Goal: Task Accomplishment & Management: Use online tool/utility

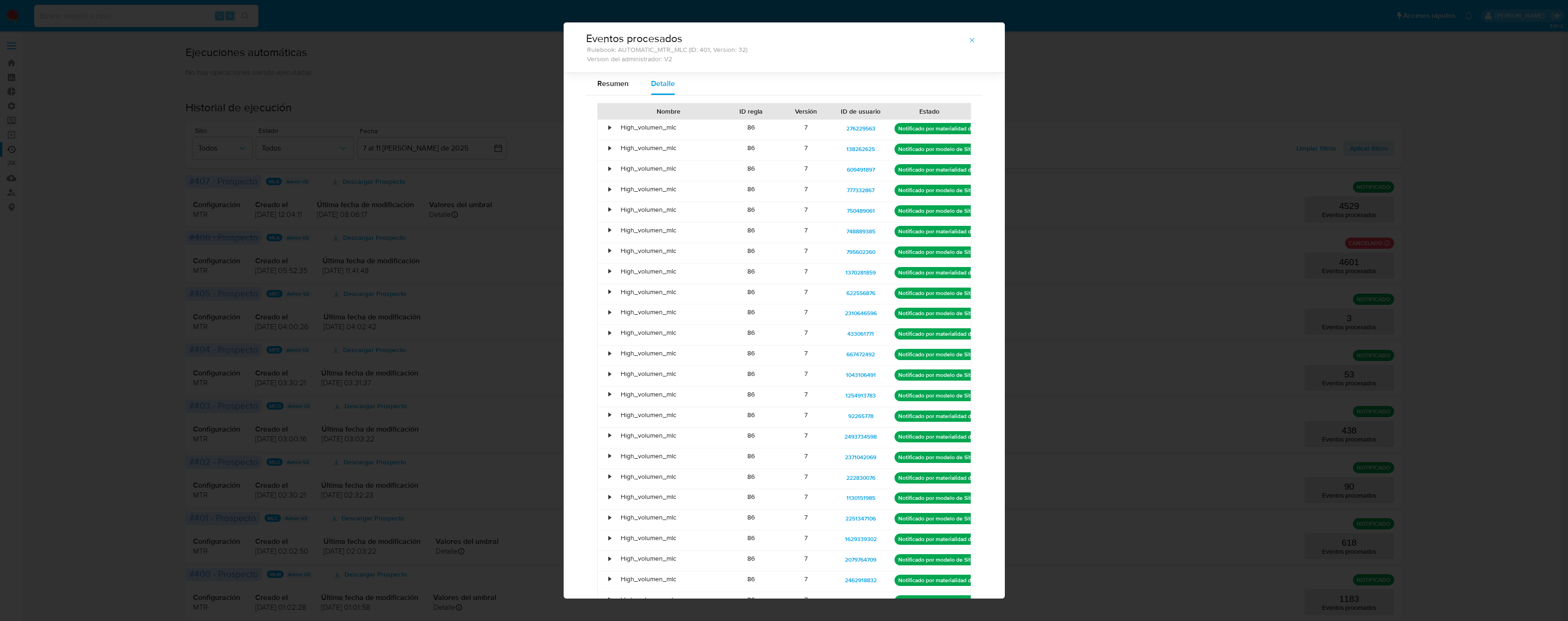
select select "100"
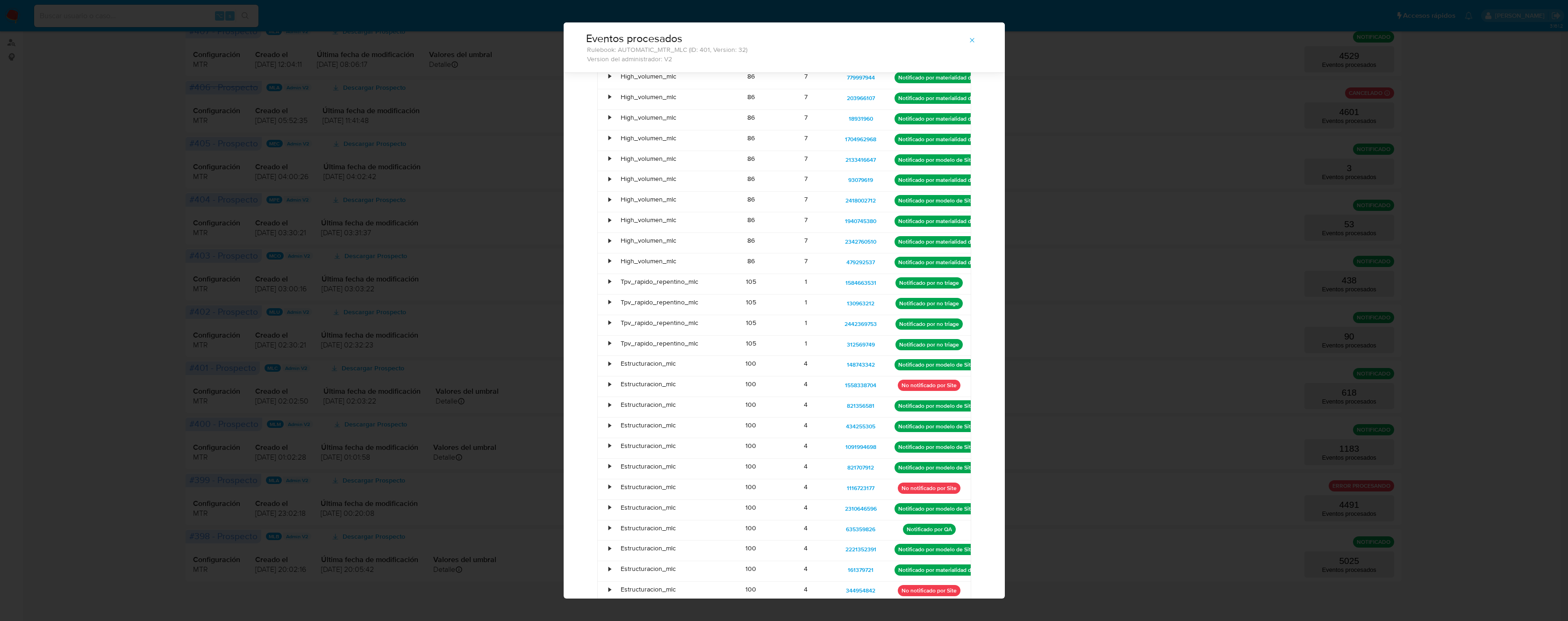
click at [460, 162] on div "Eventos procesados Rulebook: AUTOMATIC_MTR_MLC (ID: 401, Version: 32) Version d…" at bounding box center [784, 310] width 1568 height 621
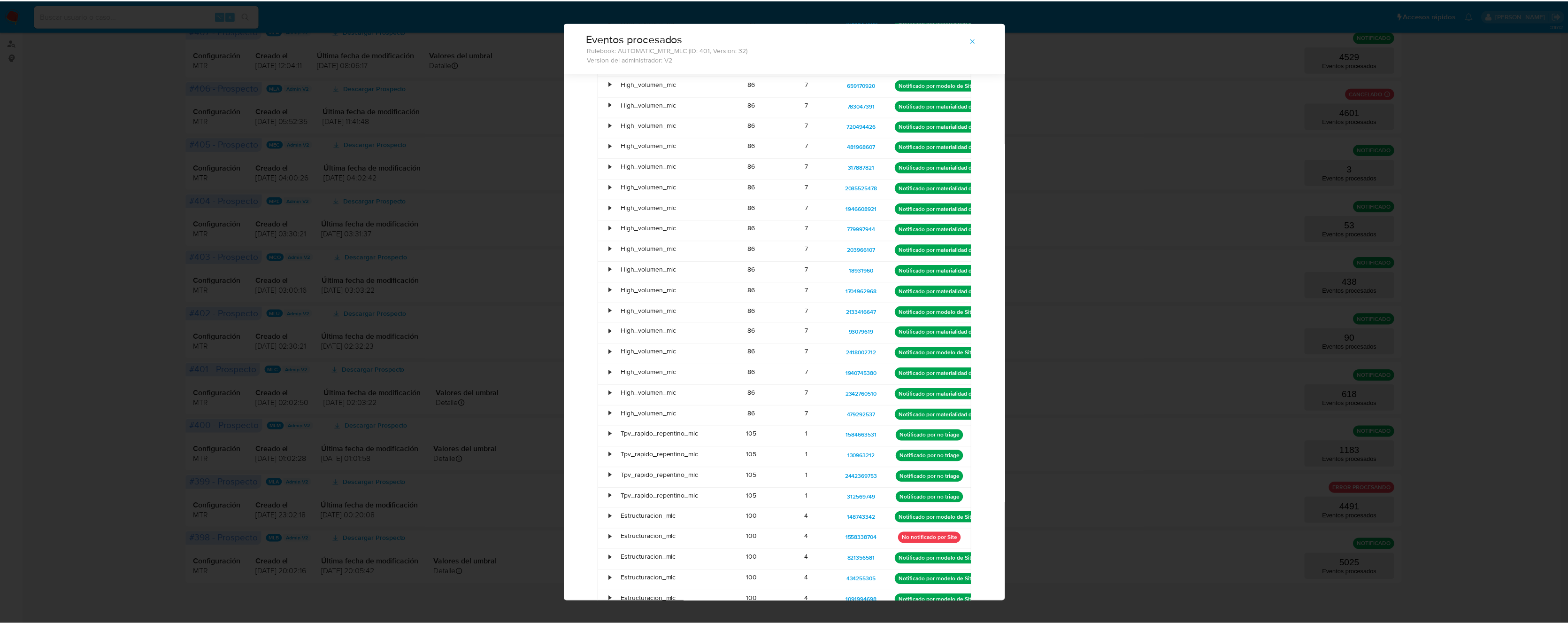
scroll to position [808, 0]
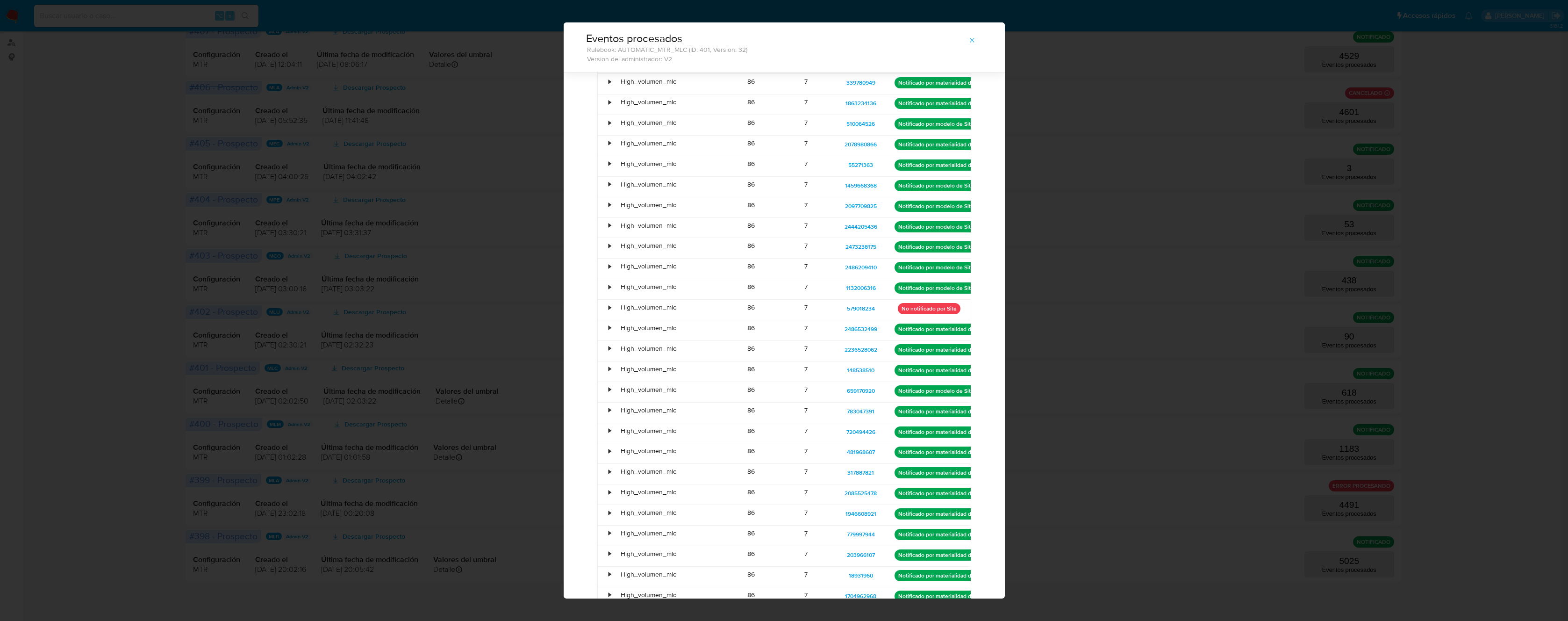
click at [971, 38] on icon "button" at bounding box center [972, 40] width 7 height 7
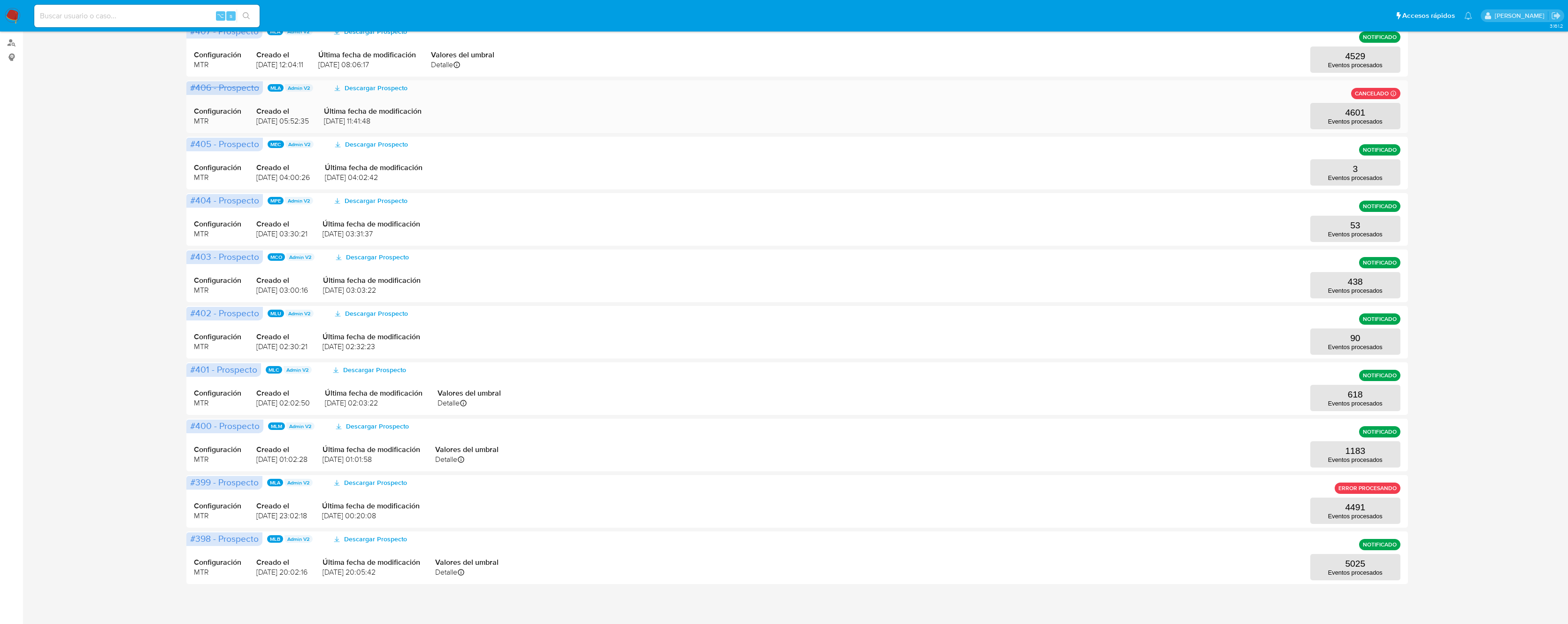
scroll to position [0, 0]
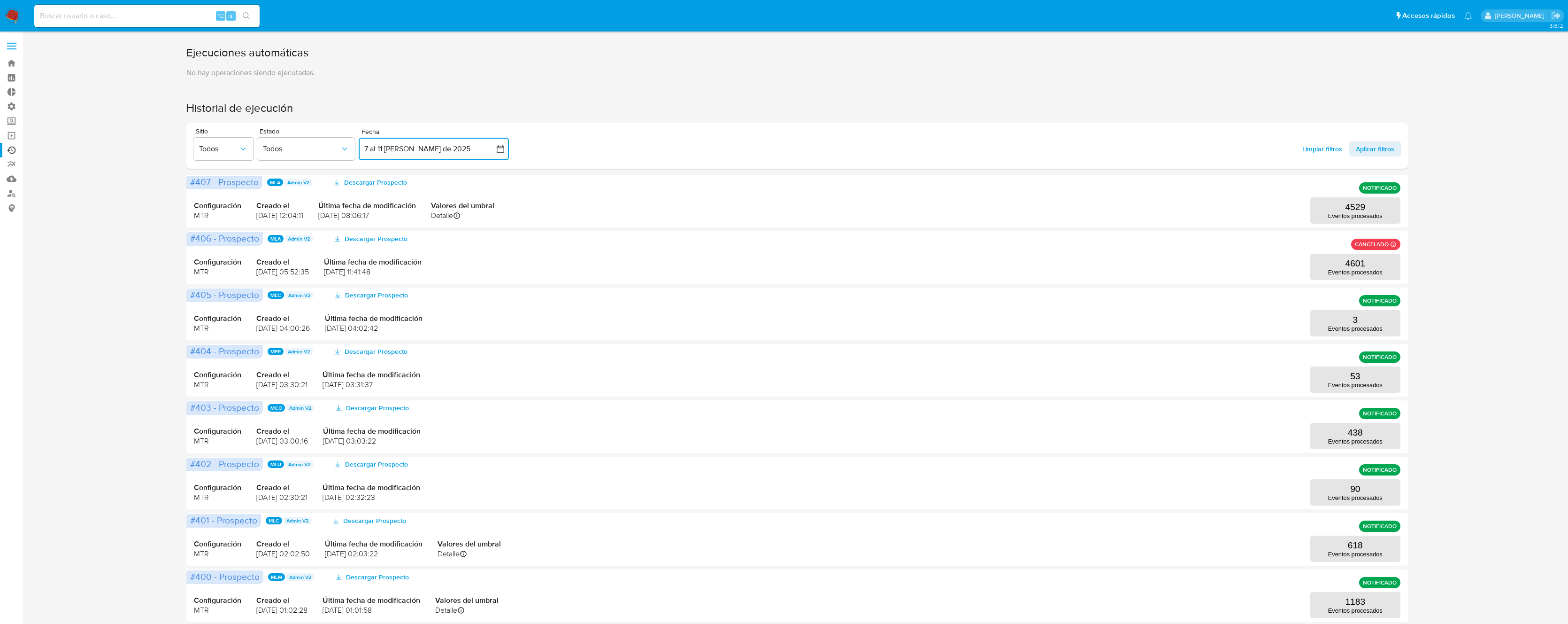
click at [412, 150] on button "7 al 11 de agosto de 2025" at bounding box center [434, 148] width 150 height 22
click at [378, 183] on icon "Mes anterior" at bounding box center [375, 183] width 11 height 11
click at [398, 215] on button "1" at bounding box center [396, 217] width 15 height 15
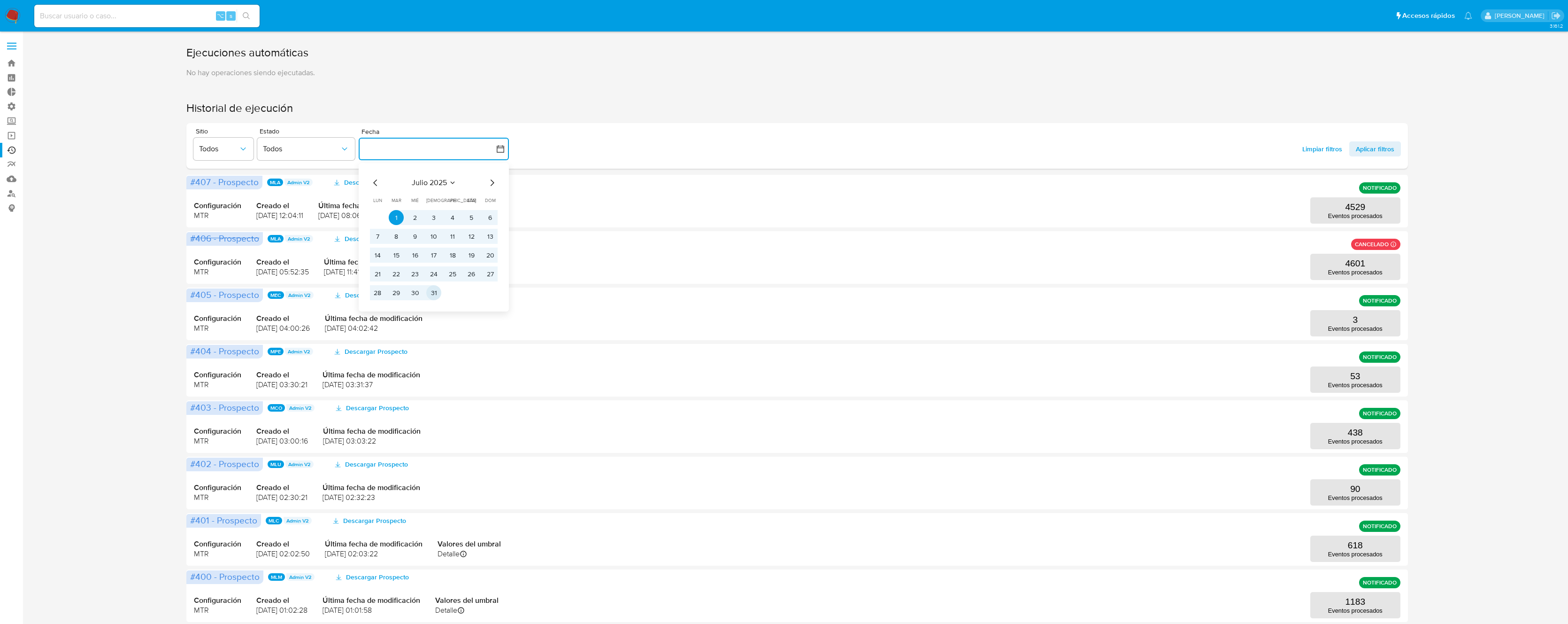
click at [439, 294] on button "31" at bounding box center [434, 293] width 15 height 15
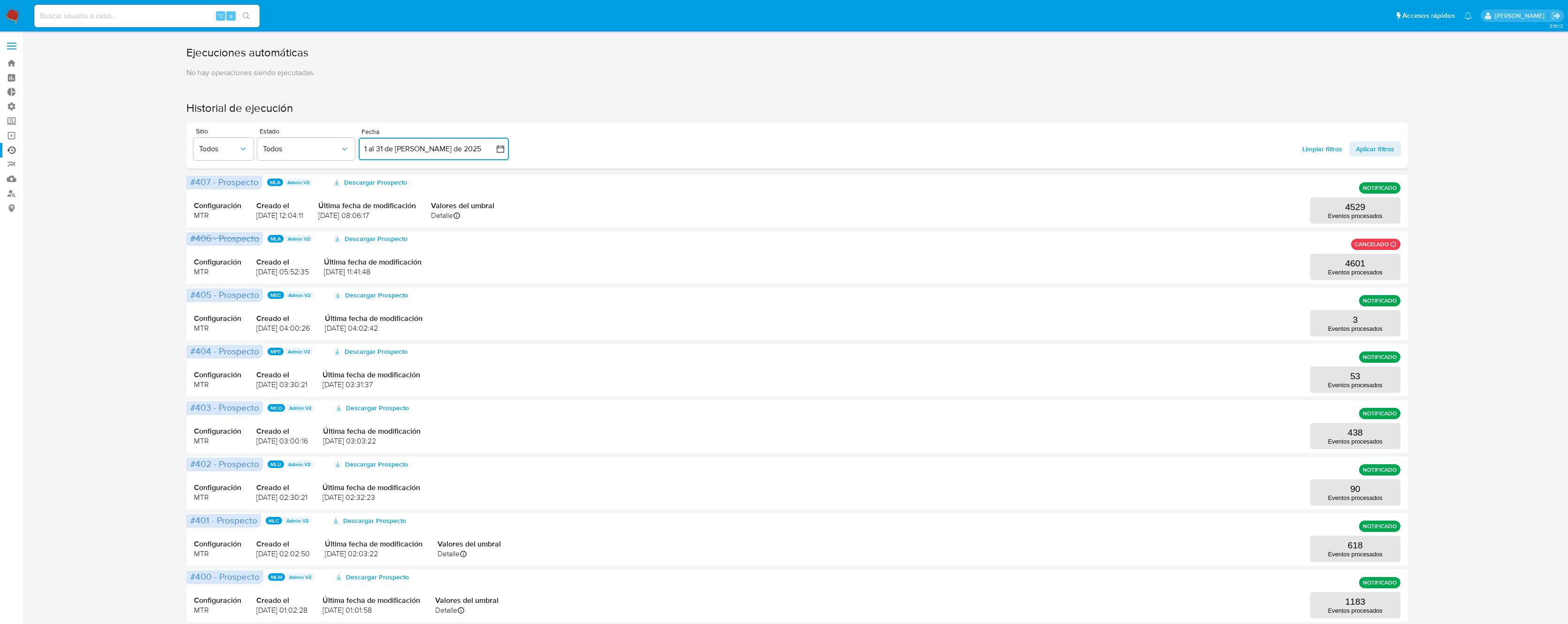
click at [389, 153] on button "1 al 31 de julio de 2025" at bounding box center [434, 148] width 150 height 22
click at [398, 215] on button "1" at bounding box center [396, 217] width 15 height 15
click at [399, 233] on button "8" at bounding box center [396, 236] width 15 height 15
click at [398, 166] on div "Sitio Todos Estado Todos Fecha inputDatePicker 1 al 8 de julio de 2025 7-08-202…" at bounding box center [797, 146] width 1221 height 46
click at [401, 148] on button "1 al 8 de julio de 2025" at bounding box center [434, 148] width 150 height 22
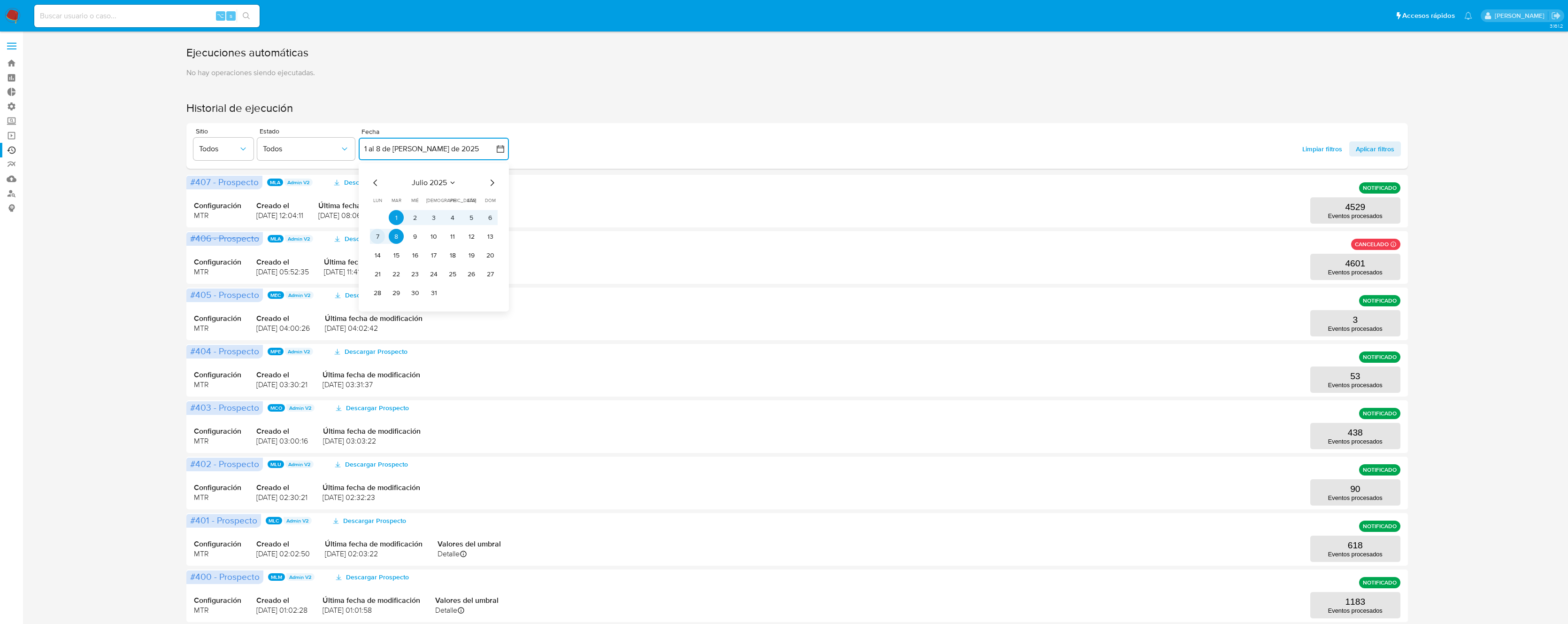
click at [378, 237] on button "7" at bounding box center [377, 236] width 15 height 15
click at [434, 238] on button "10" at bounding box center [434, 236] width 15 height 15
click at [1364, 149] on span "Aplicar filtros" at bounding box center [1375, 148] width 39 height 15
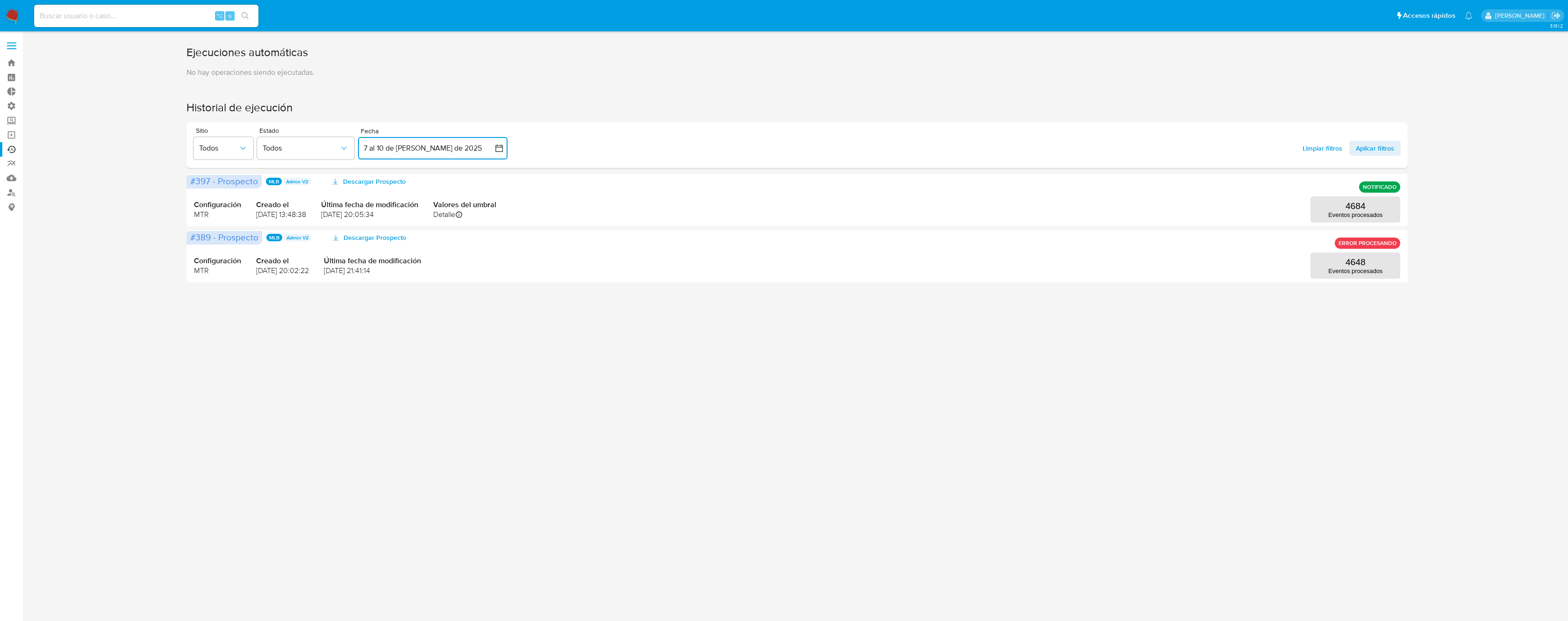
click at [413, 150] on button "7 al 10 de julio de 2025" at bounding box center [432, 148] width 149 height 22
click at [476, 236] on button "12" at bounding box center [470, 235] width 15 height 15
click at [379, 233] on button "7" at bounding box center [377, 235] width 15 height 15
click at [1368, 148] on span "Aplicar filtros" at bounding box center [1375, 148] width 38 height 15
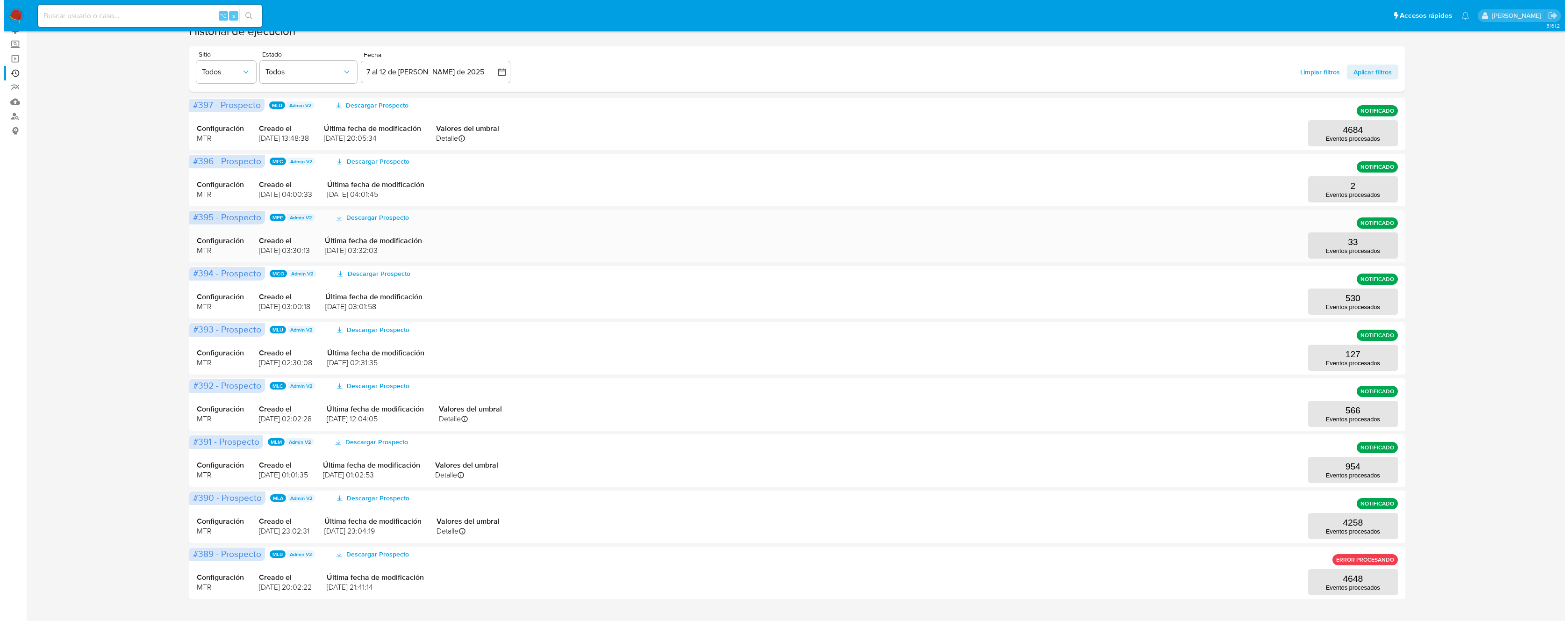
scroll to position [94, 0]
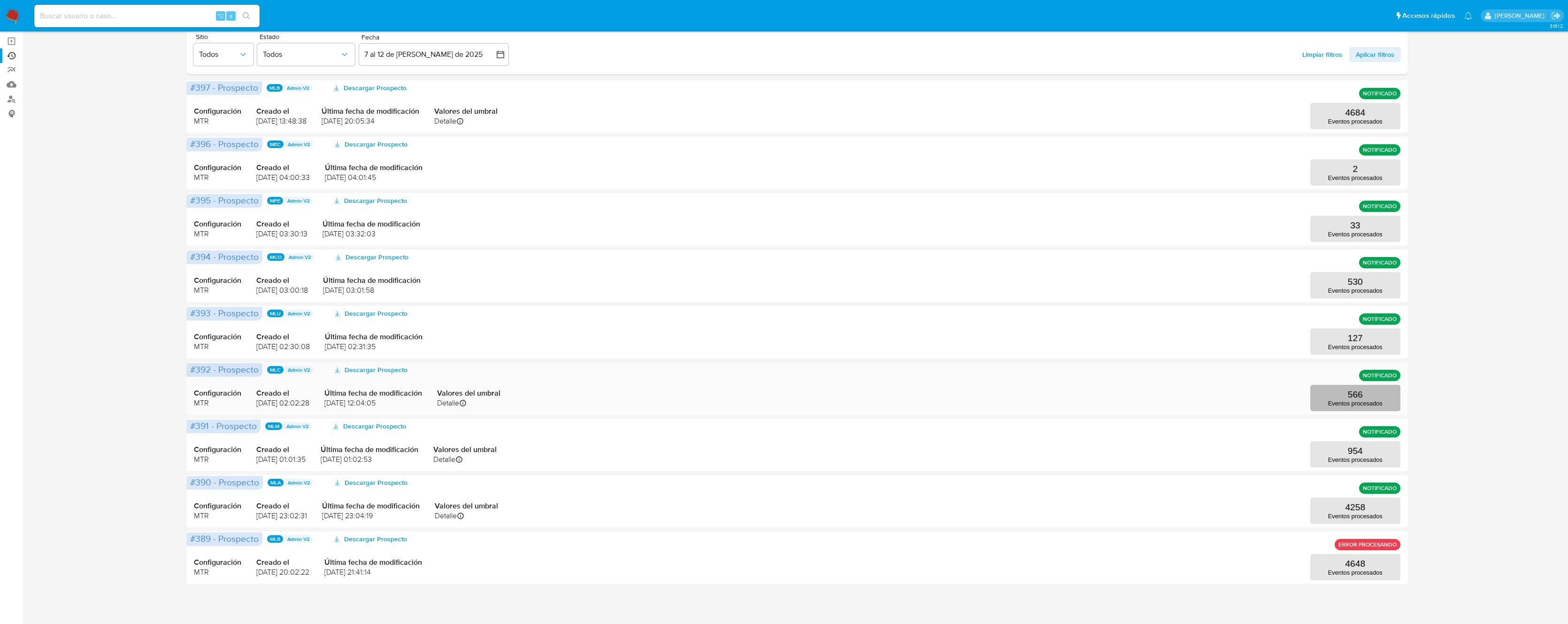
click at [1347, 401] on p "Eventos procesados" at bounding box center [1355, 403] width 54 height 7
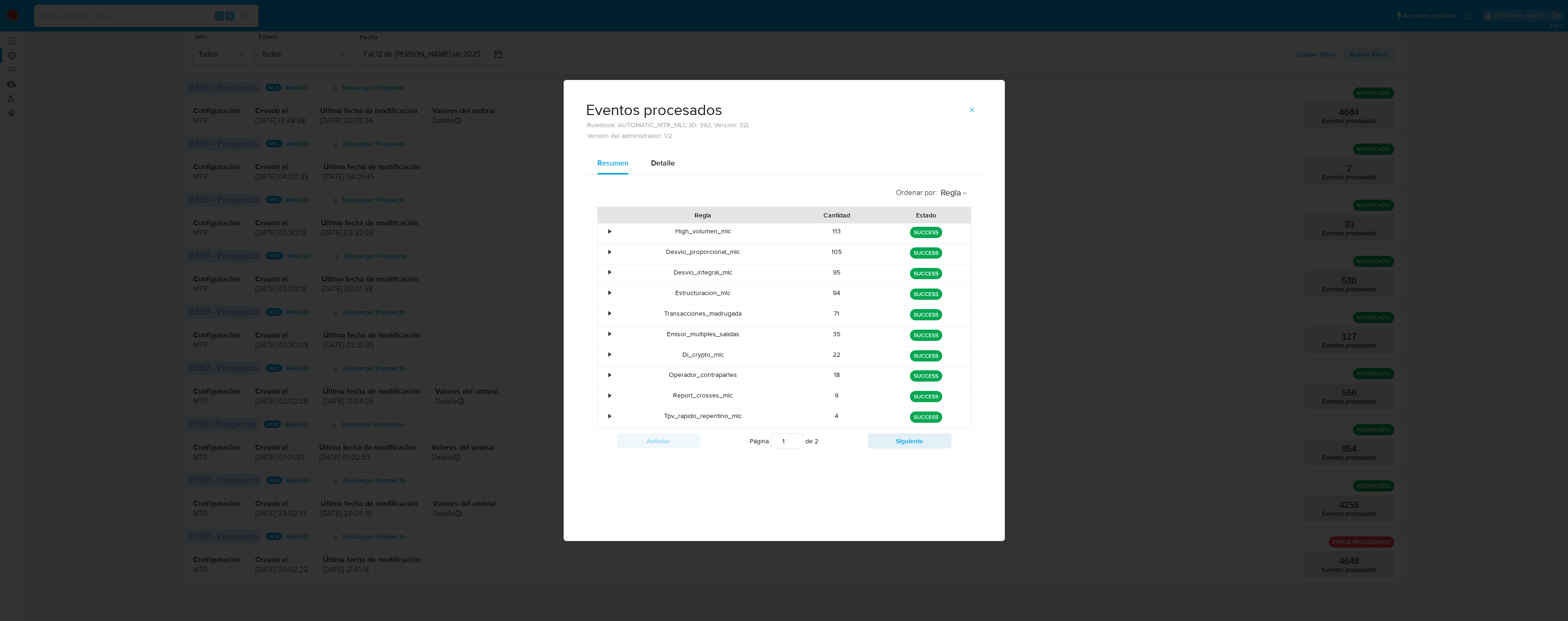
drag, startPoint x: 844, startPoint y: 415, endPoint x: 829, endPoint y: 415, distance: 15.0
click at [829, 415] on div "4" at bounding box center [836, 418] width 89 height 20
click at [831, 414] on div "4" at bounding box center [836, 418] width 89 height 20
click at [670, 169] on div "Detalle" at bounding box center [662, 162] width 24 height 22
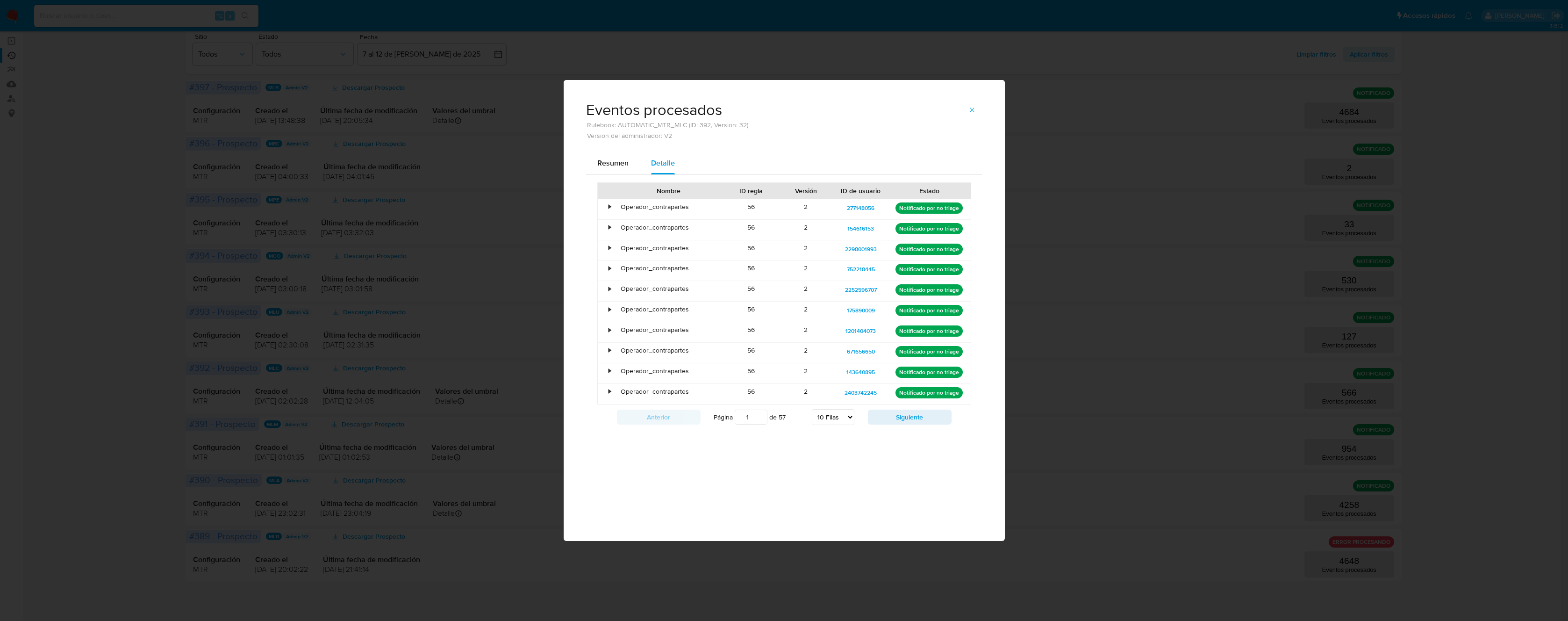
click at [845, 419] on select "5 Filas 10 Filas 20 Filas 25 Filas 50 Filas 100 Filas" at bounding box center [833, 416] width 42 height 16
click at [812, 409] on select "5 Filas 10 Filas 20 Filas 25 Filas 50 Filas 100 Filas" at bounding box center [833, 416] width 42 height 16
select select "100"
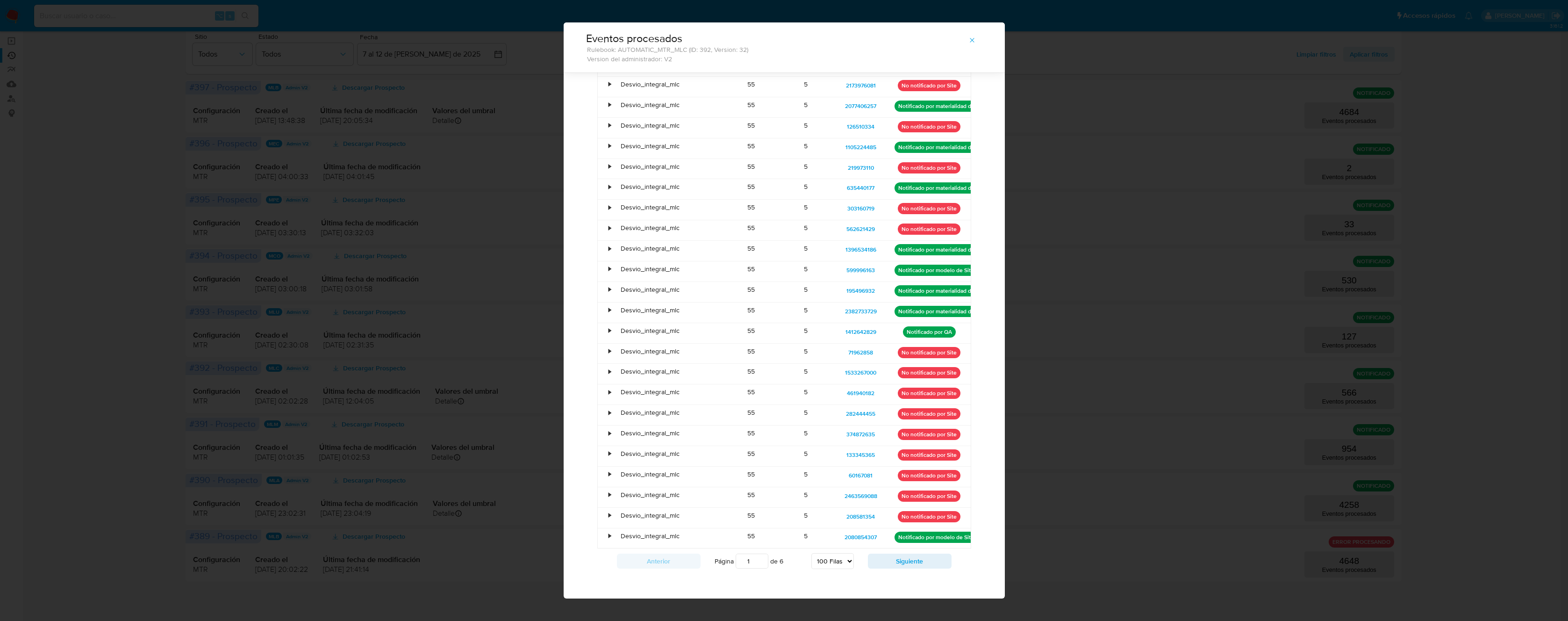
scroll to position [1628, 0]
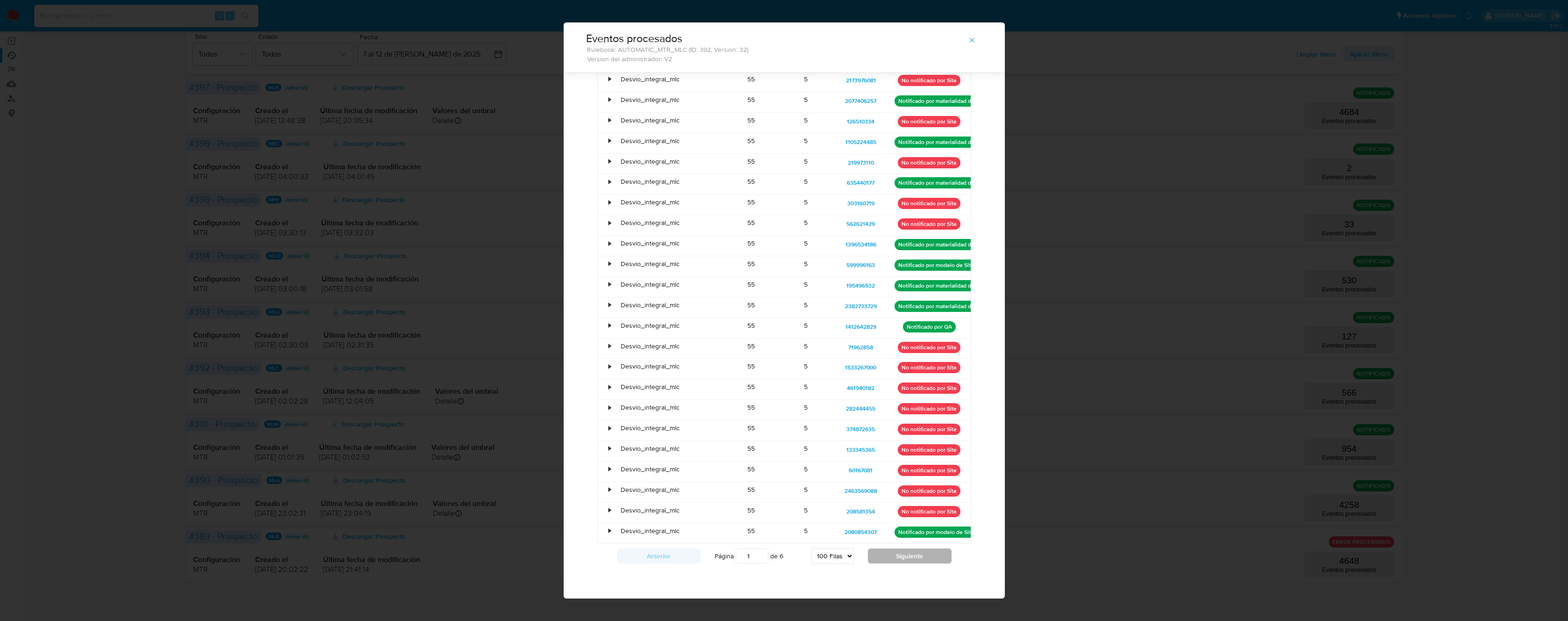
click at [897, 557] on button "Siguiente" at bounding box center [910, 556] width 84 height 15
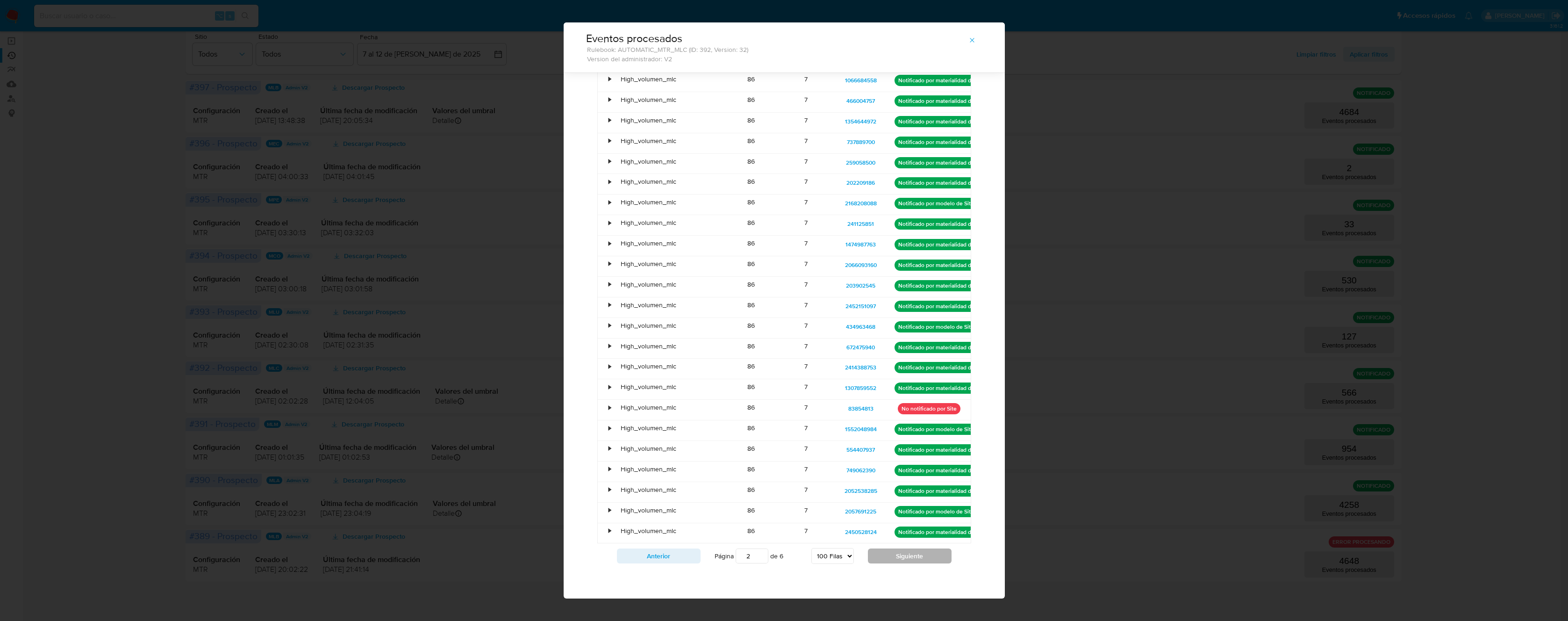
click at [894, 550] on button "Siguiente" at bounding box center [910, 556] width 84 height 15
type input "3"
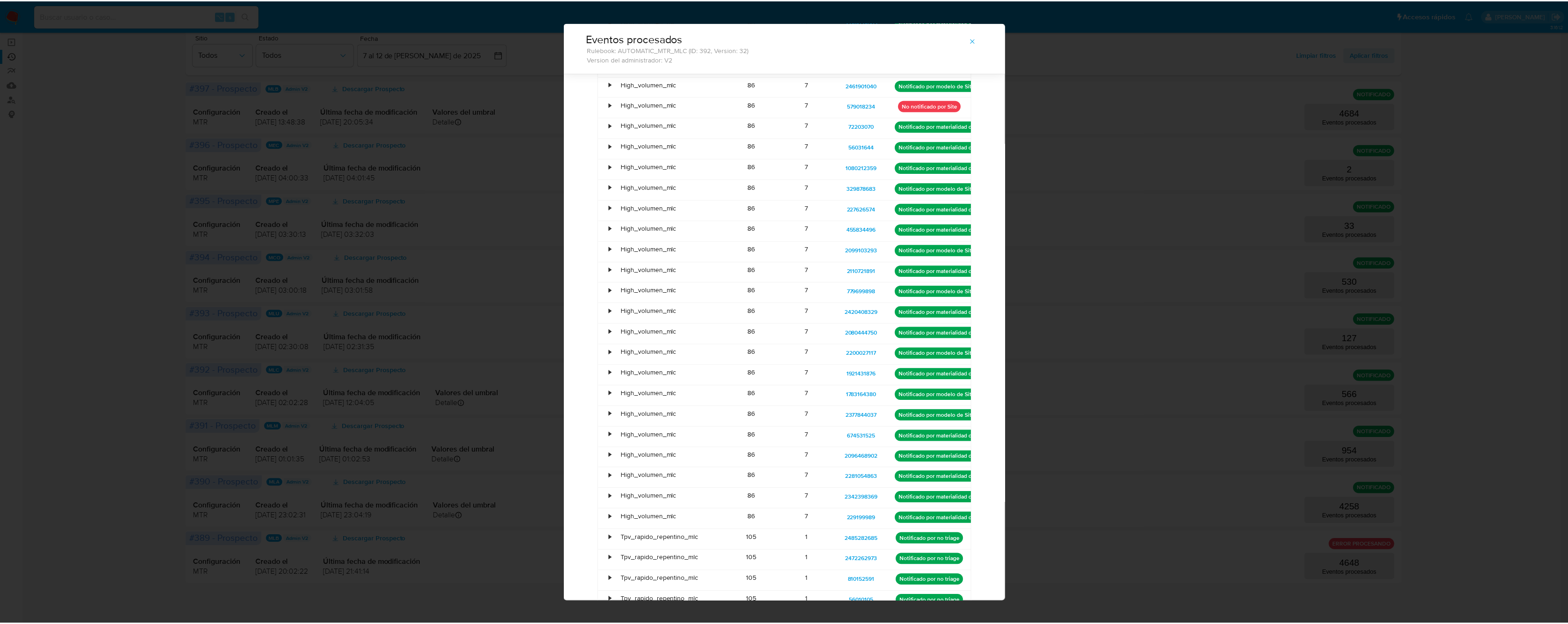
scroll to position [914, 0]
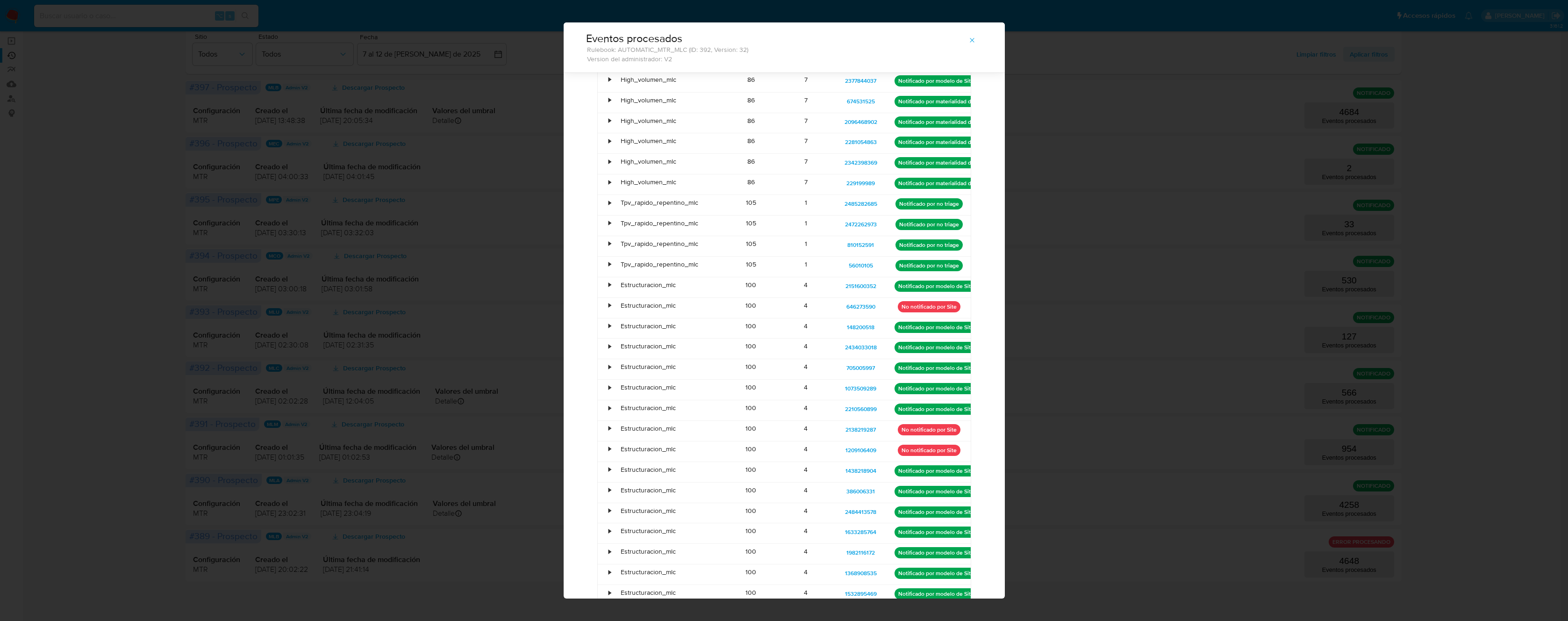
drag, startPoint x: 704, startPoint y: 203, endPoint x: 609, endPoint y: 202, distance: 95.0
click at [614, 202] on div "Tpv_rapido_repentino_mlc" at bounding box center [669, 205] width 110 height 20
click at [1127, 129] on div "Eventos procesados Rulebook: AUTOMATIC_MTR_MLC (ID: 392, Version: 32) Version d…" at bounding box center [784, 310] width 1568 height 621
click at [970, 41] on icon "button" at bounding box center [972, 40] width 7 height 7
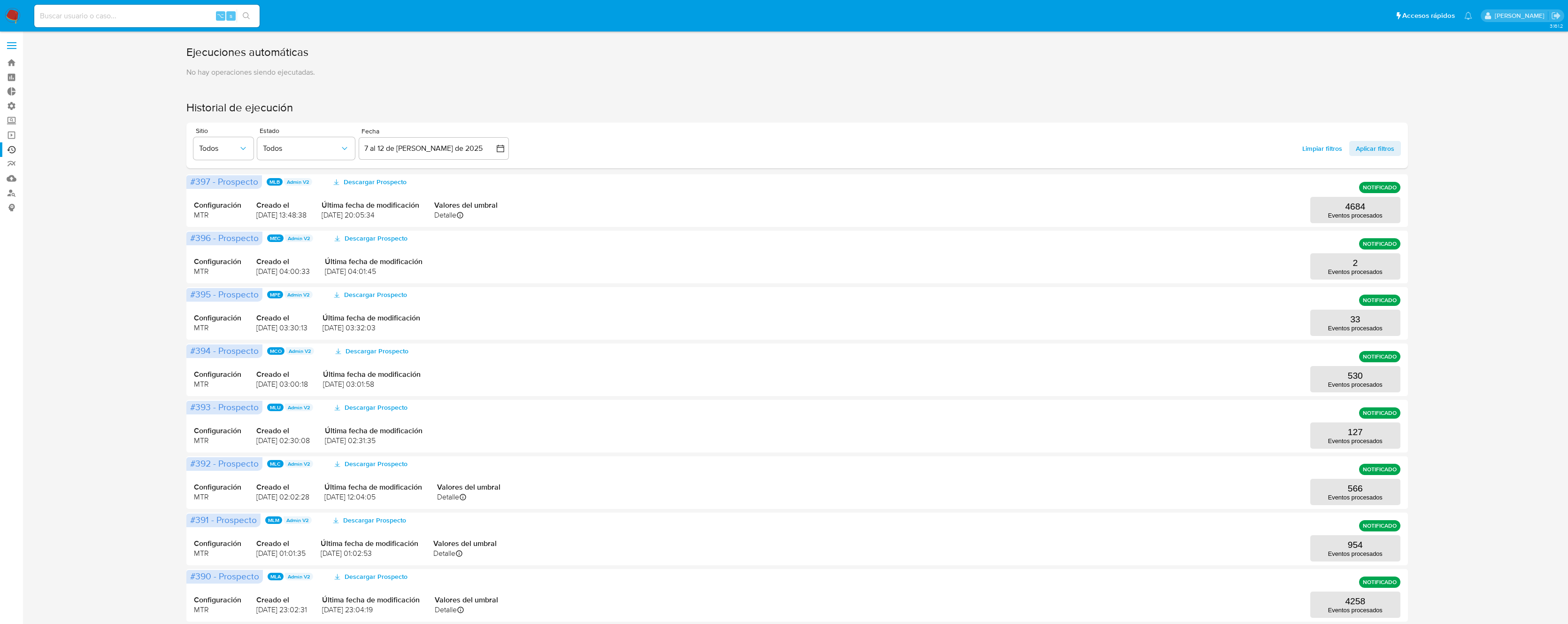
scroll to position [0, 0]
click at [16, 47] on label at bounding box center [11, 46] width 24 height 20
click at [0, 0] on input "checkbox" at bounding box center [0, 0] width 0 height 0
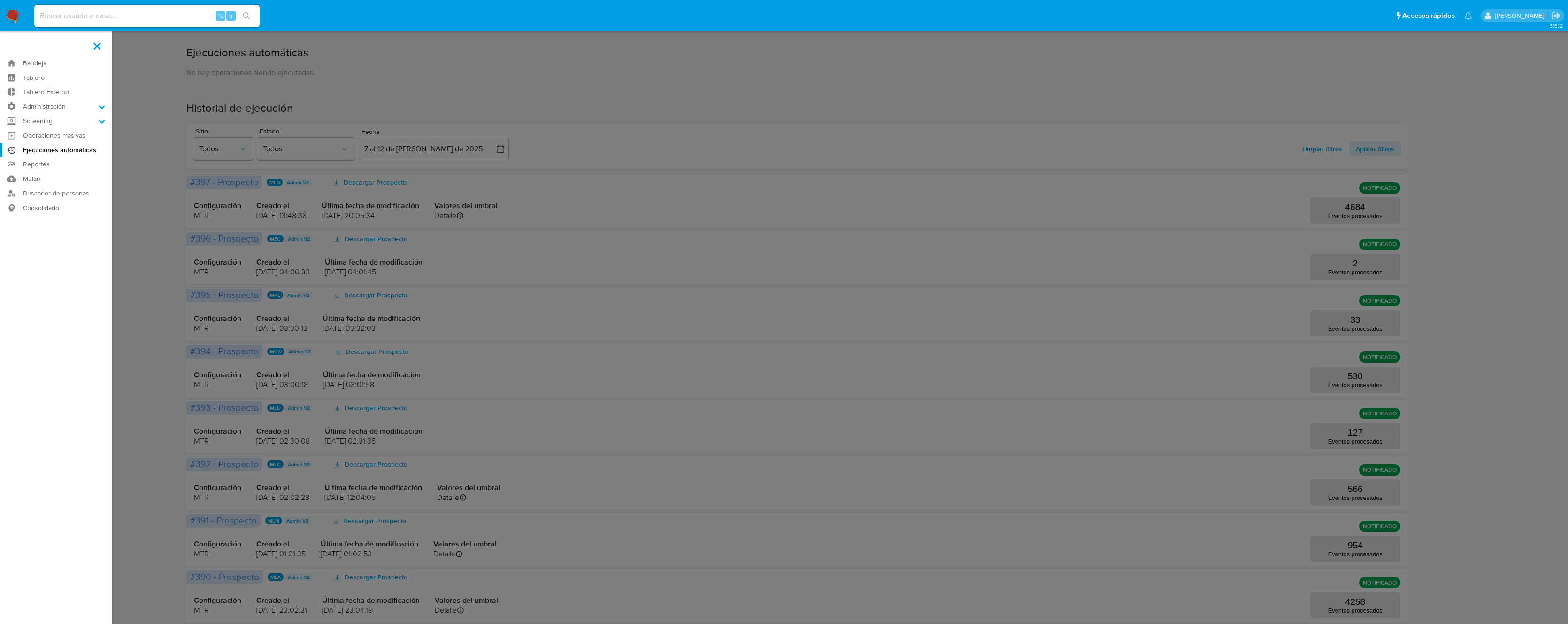
click at [373, 70] on label at bounding box center [784, 312] width 1568 height 624
click at [0, 0] on input "checkbox" at bounding box center [0, 0] width 0 height 0
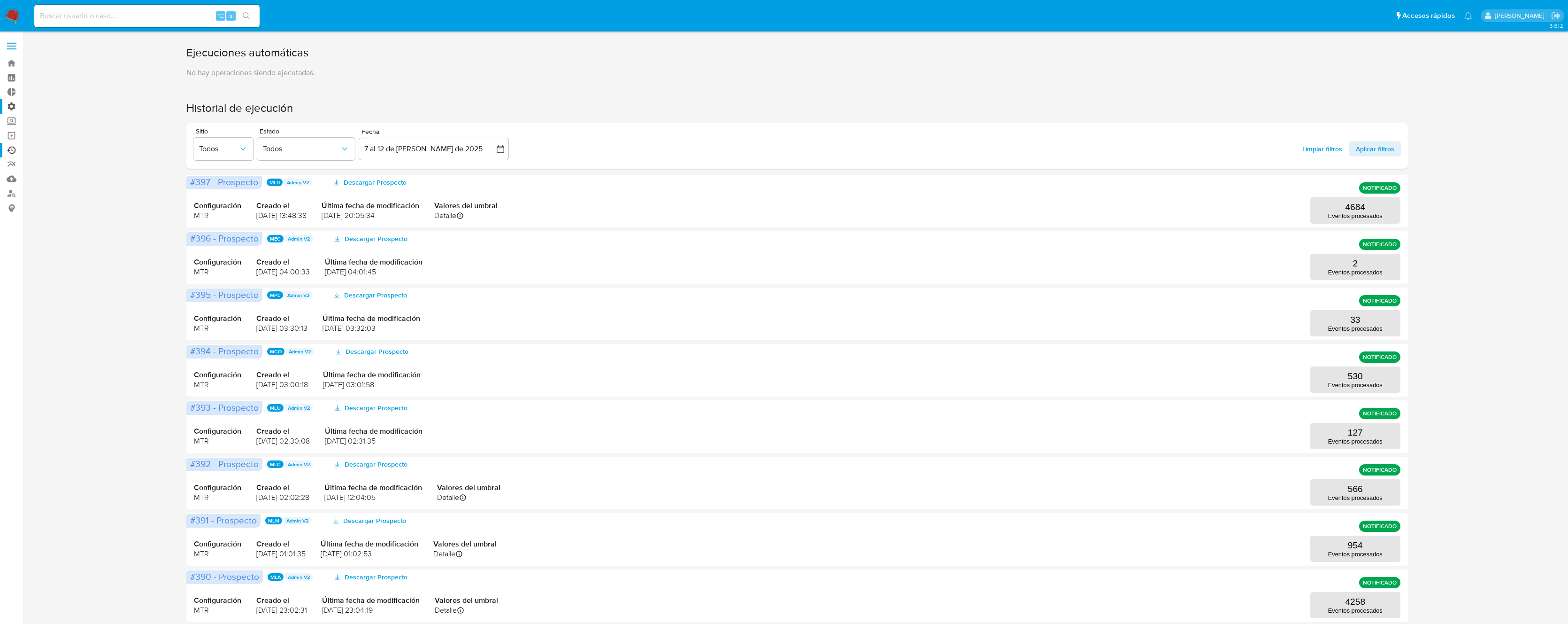
click at [14, 102] on label "Administración" at bounding box center [56, 107] width 111 height 15
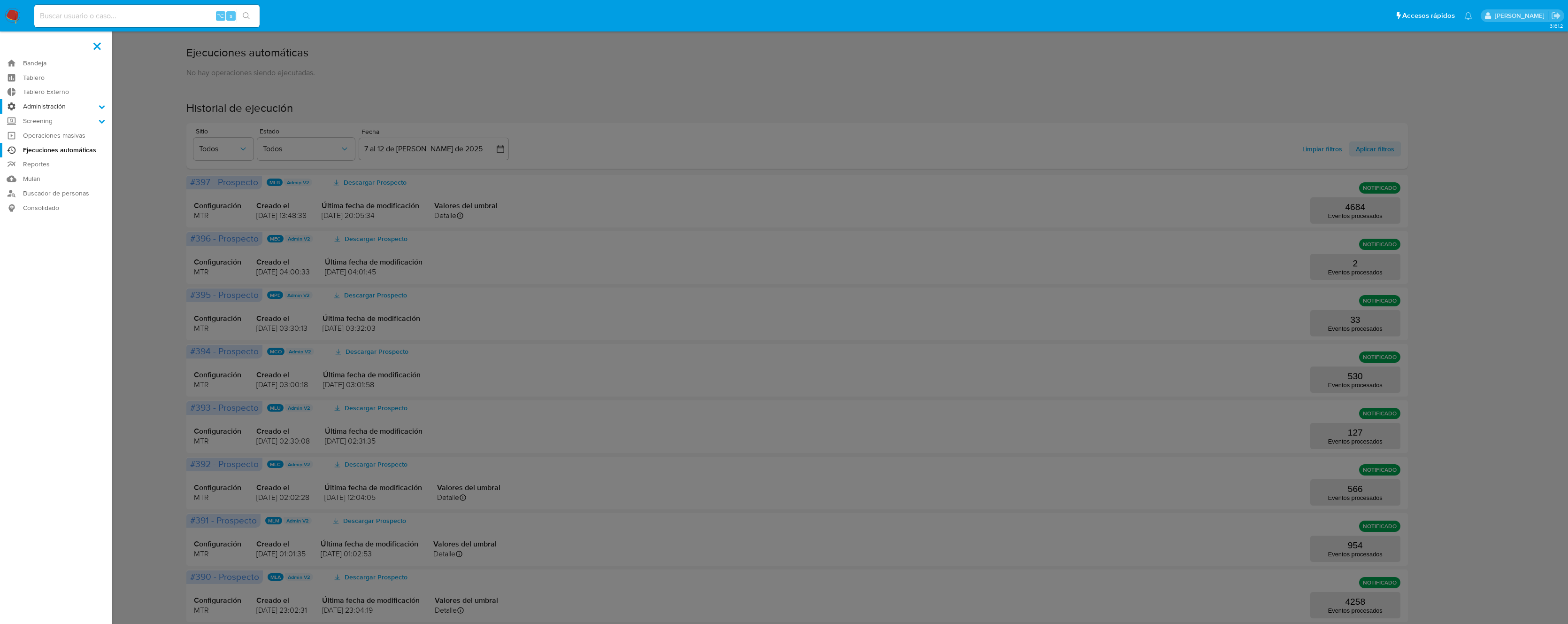
click at [0, 0] on input "Administración" at bounding box center [0, 0] width 0 height 0
click at [50, 116] on link "Reglas" at bounding box center [56, 120] width 111 height 11
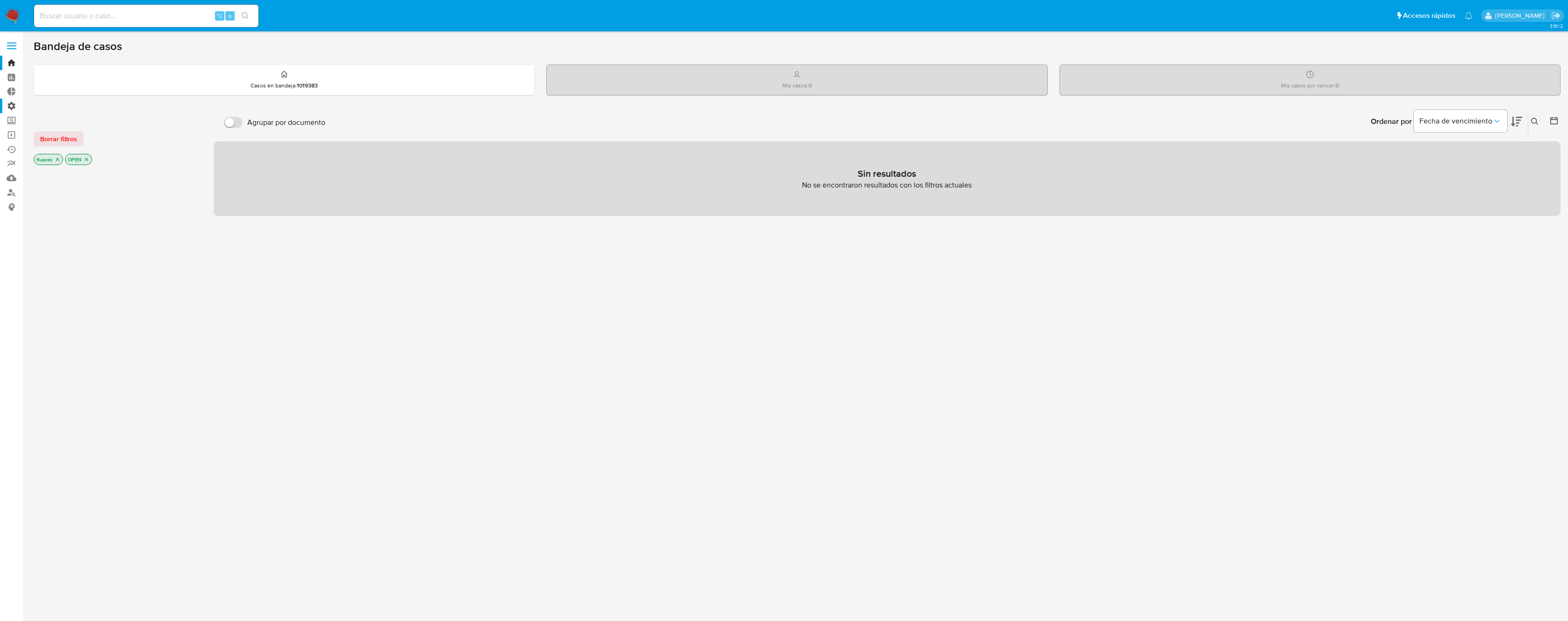
click at [11, 108] on label "Administración" at bounding box center [55, 106] width 111 height 15
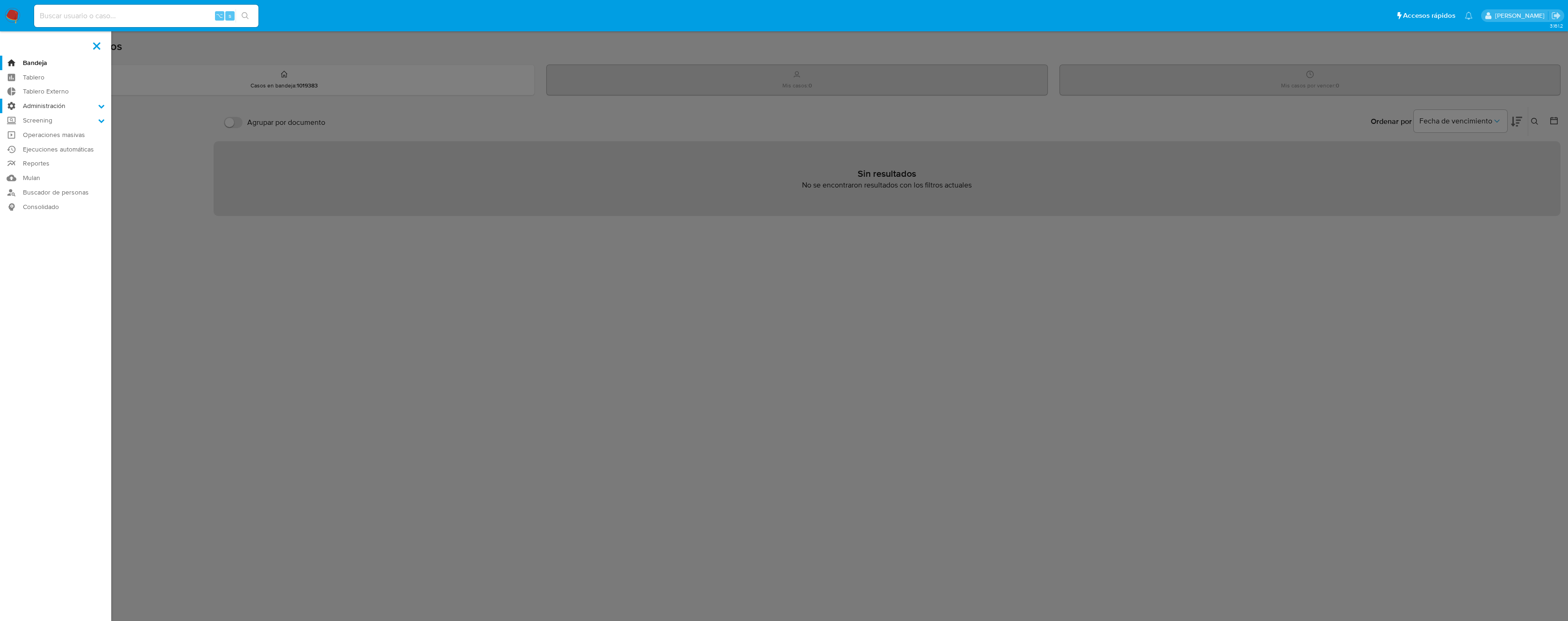
click at [0, 0] on input "Administración" at bounding box center [0, 0] width 0 height 0
click at [52, 120] on link "Reglas" at bounding box center [55, 119] width 111 height 11
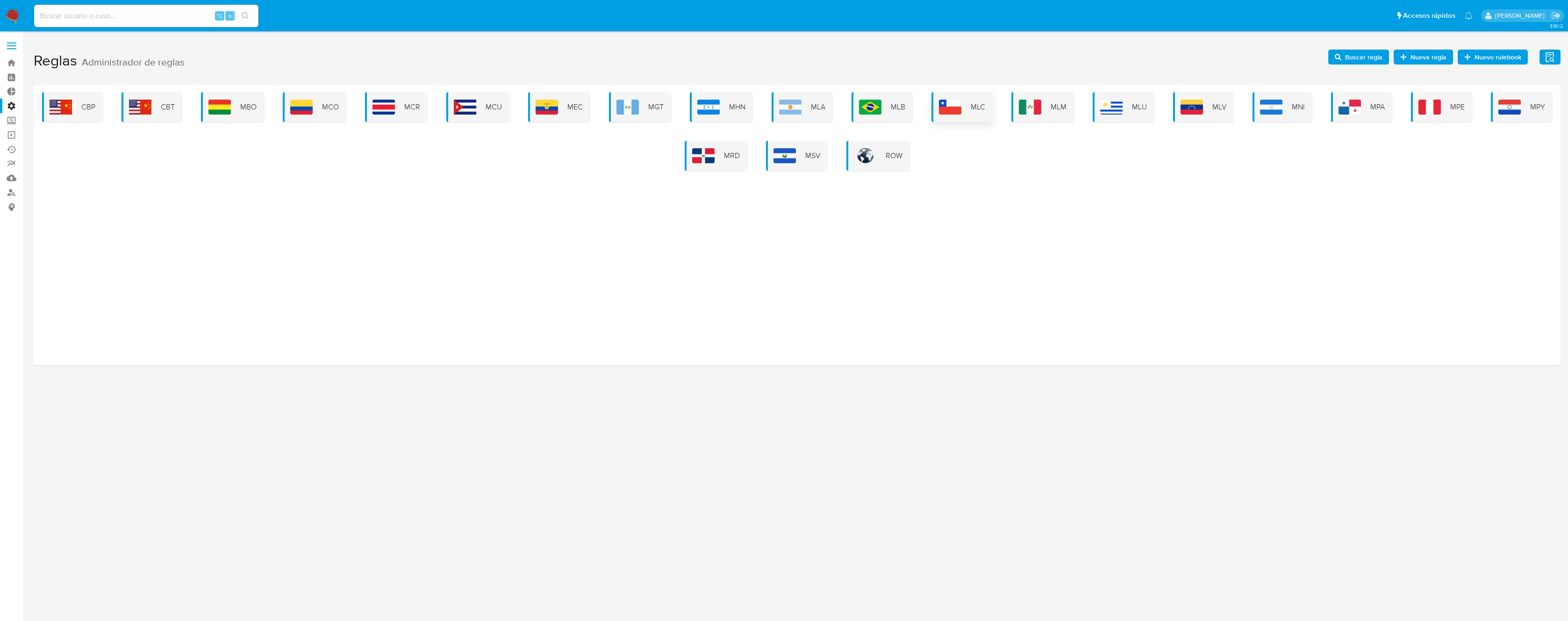
click at [977, 111] on span "MLC" at bounding box center [978, 107] width 15 height 11
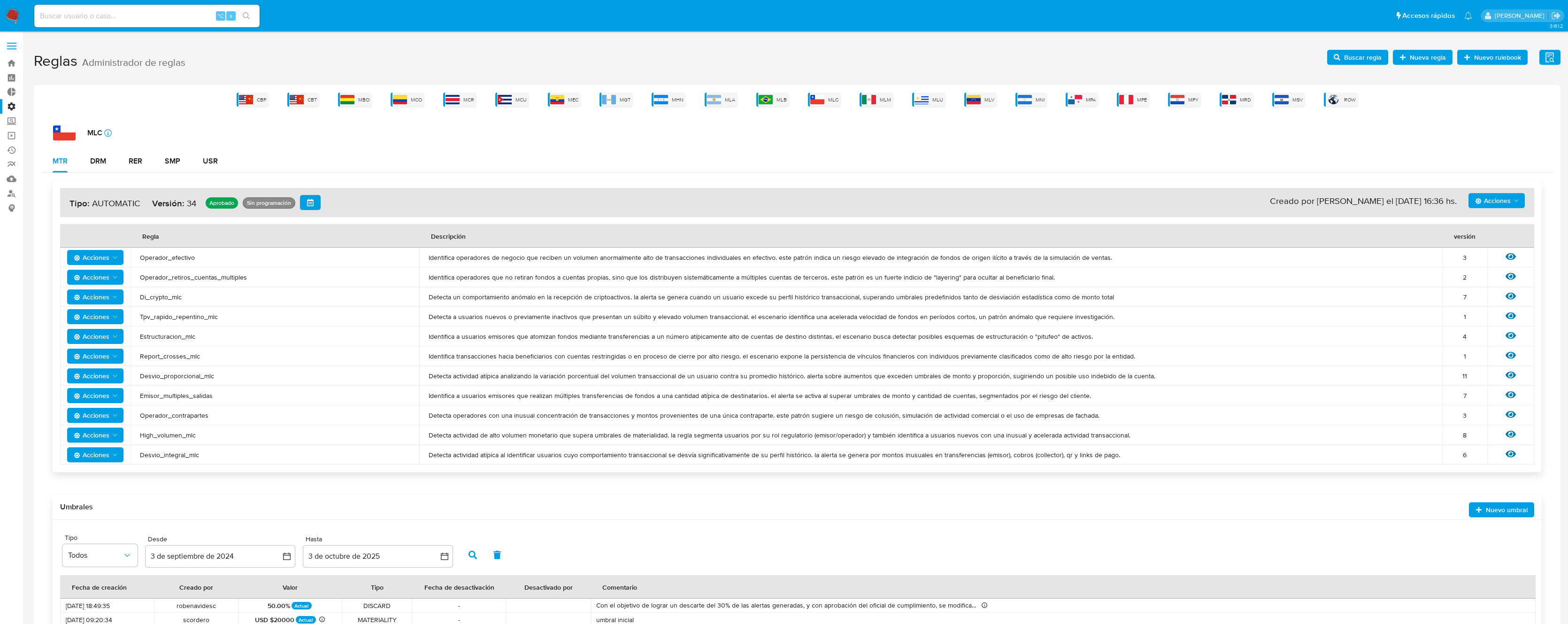
click at [1485, 199] on span "Acciones" at bounding box center [1493, 200] width 36 height 15
click at [1486, 198] on span "Acciones" at bounding box center [1493, 200] width 36 height 15
click at [1484, 246] on button "Ver historico" at bounding box center [1497, 246] width 84 height 22
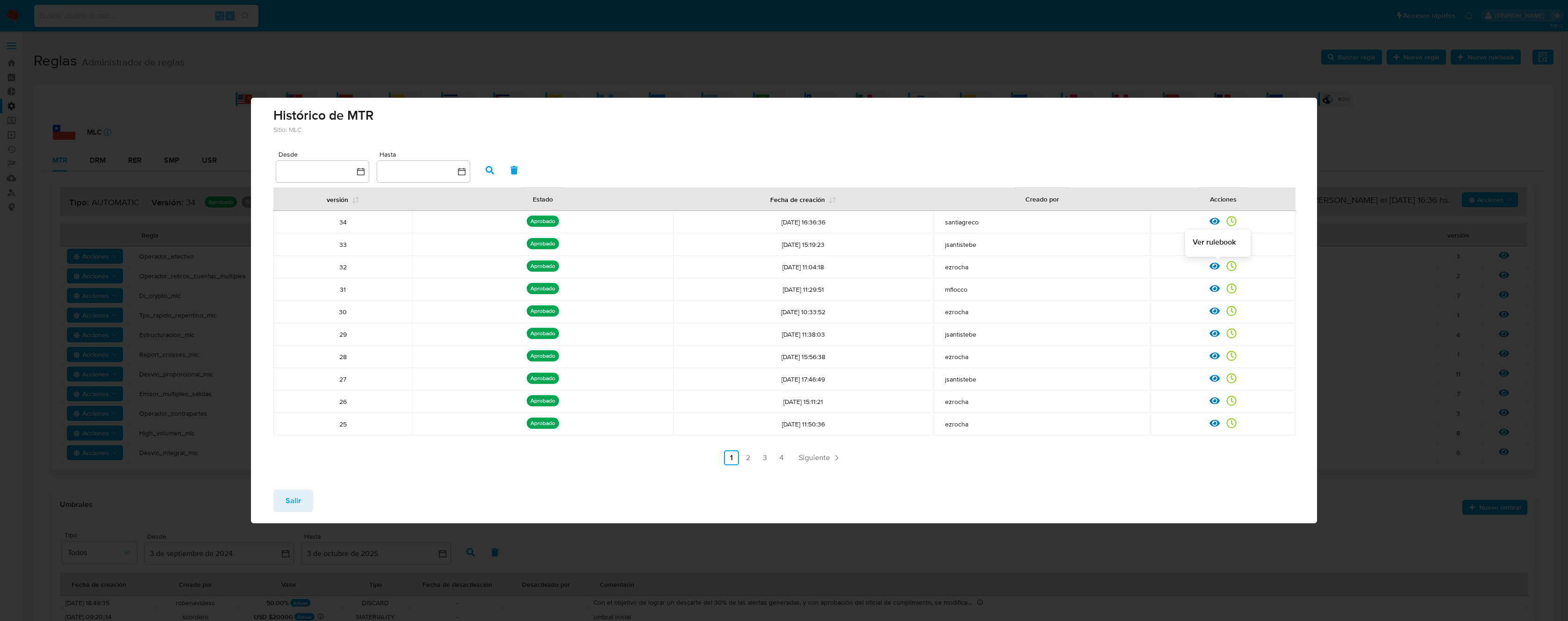
click at [1215, 269] on icon at bounding box center [1214, 266] width 11 height 11
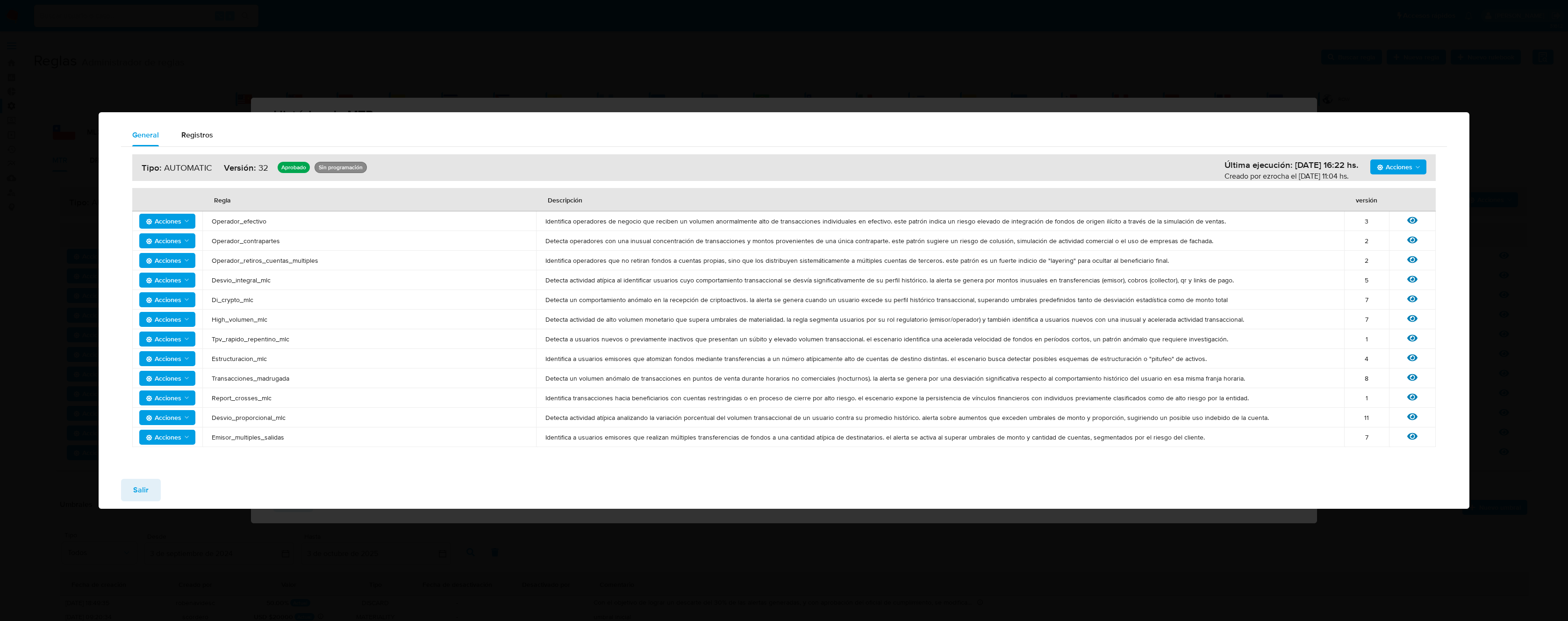
click at [131, 490] on button "Salir" at bounding box center [140, 490] width 40 height 22
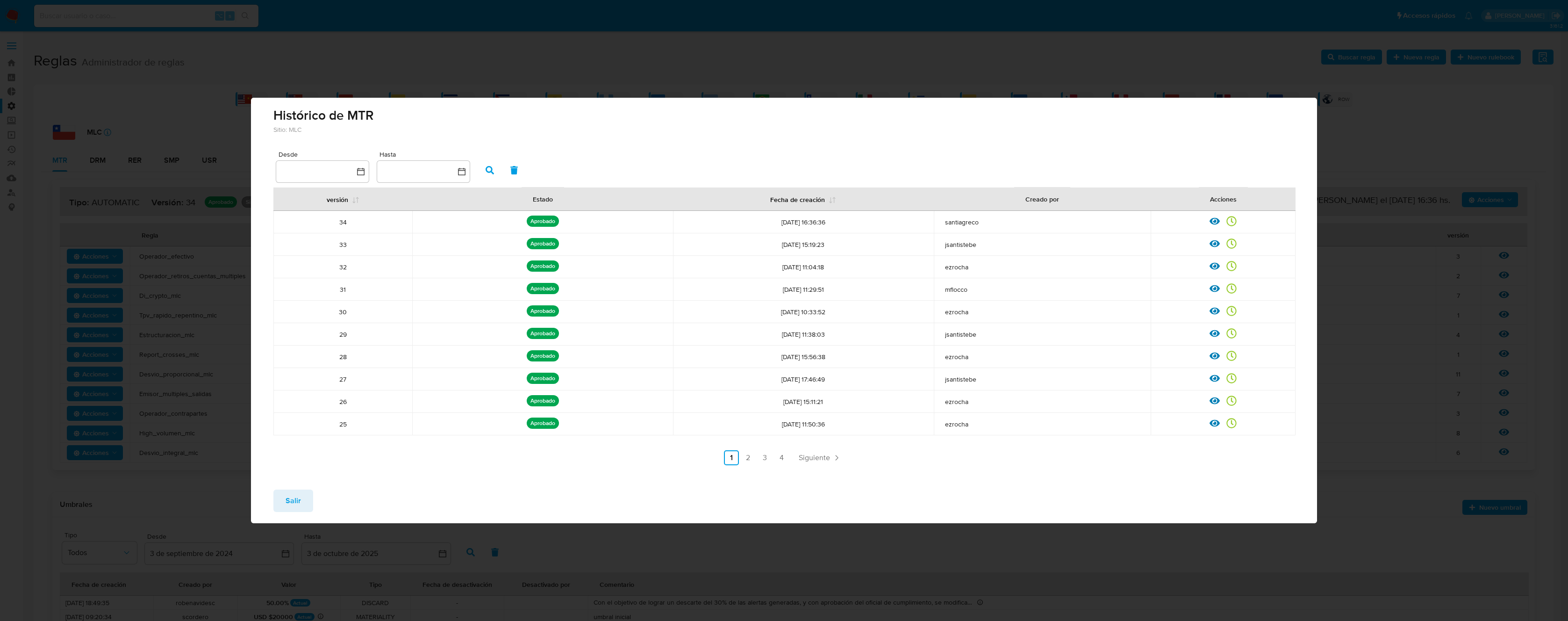
click at [291, 495] on span "Salir" at bounding box center [293, 500] width 16 height 20
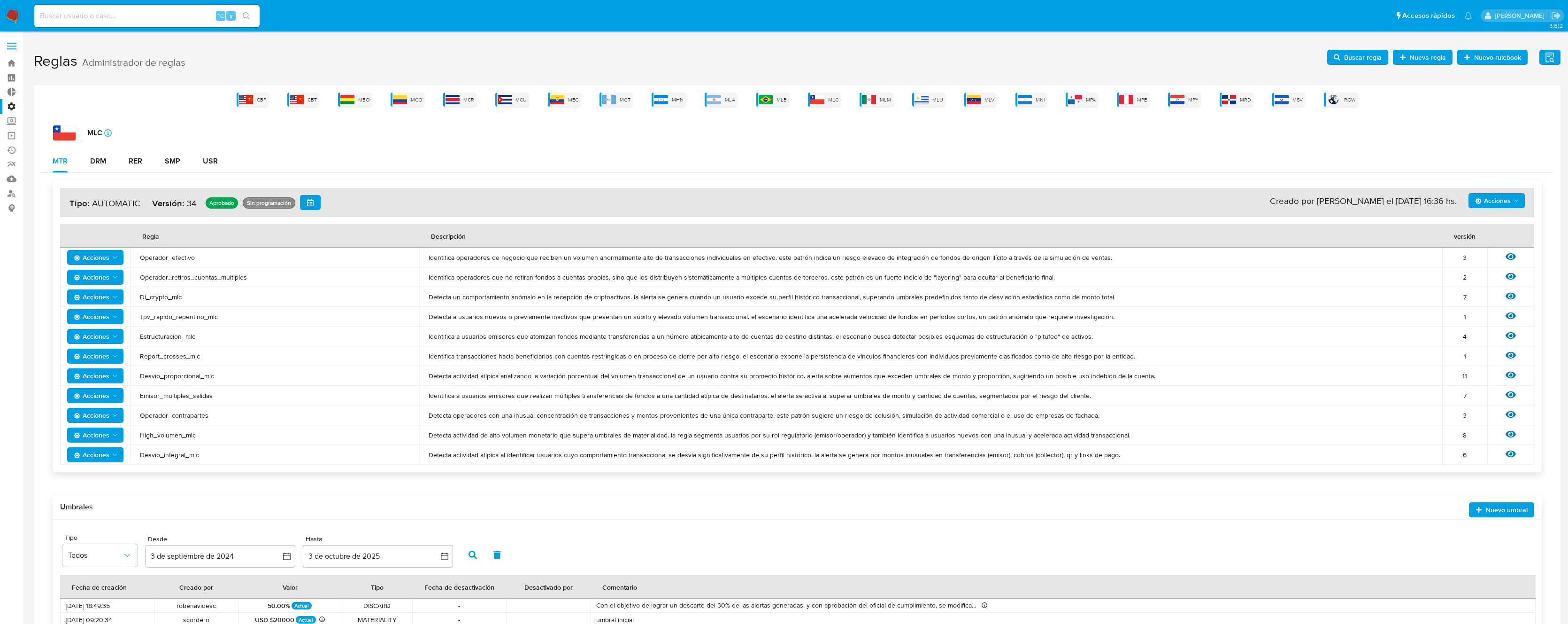
drag, startPoint x: 243, startPoint y: 313, endPoint x: 1344, endPoint y: 323, distance: 1101.0
click at [1344, 323] on tr "Acciones Tpv_rapido_repentino_mlc Detecta a usuarios nuevos o previamente inact…" at bounding box center [797, 317] width 1475 height 20
click at [1511, 312] on icon at bounding box center [1511, 316] width 11 height 7
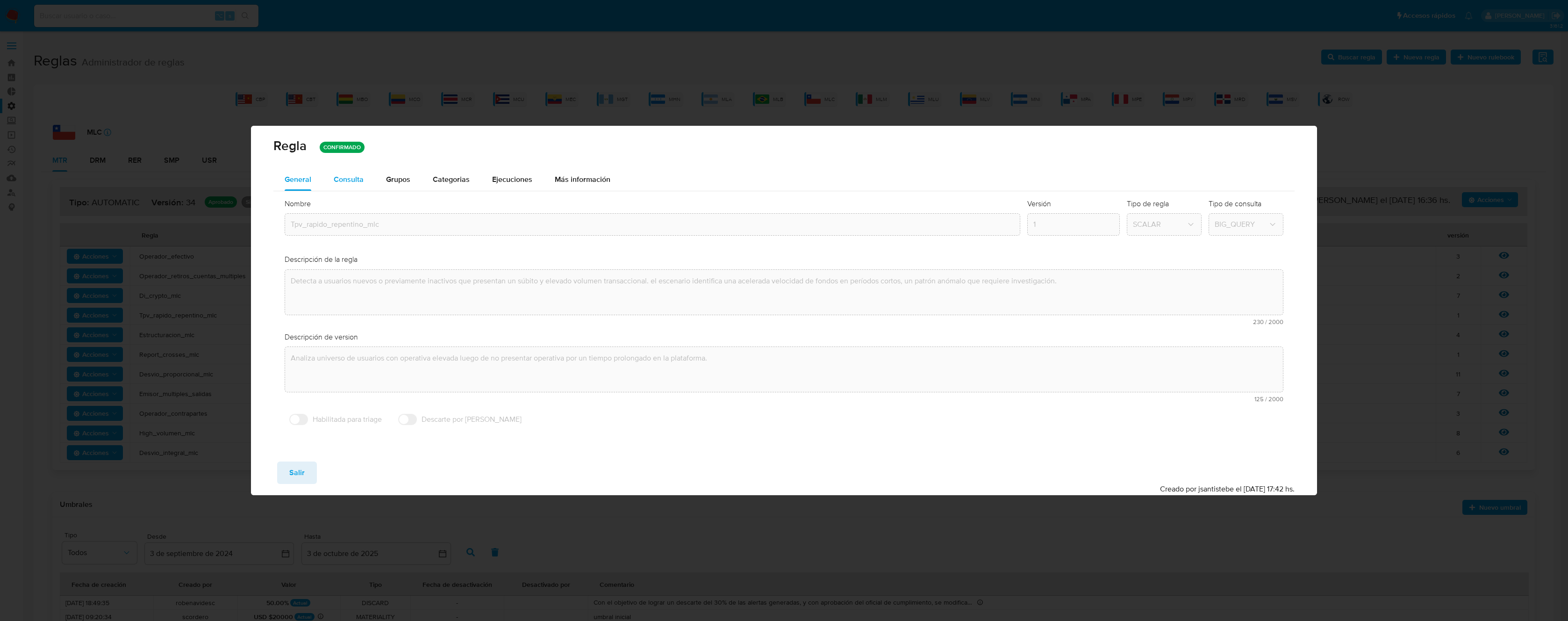
click at [342, 181] on span "Consulta" at bounding box center [348, 179] width 30 height 11
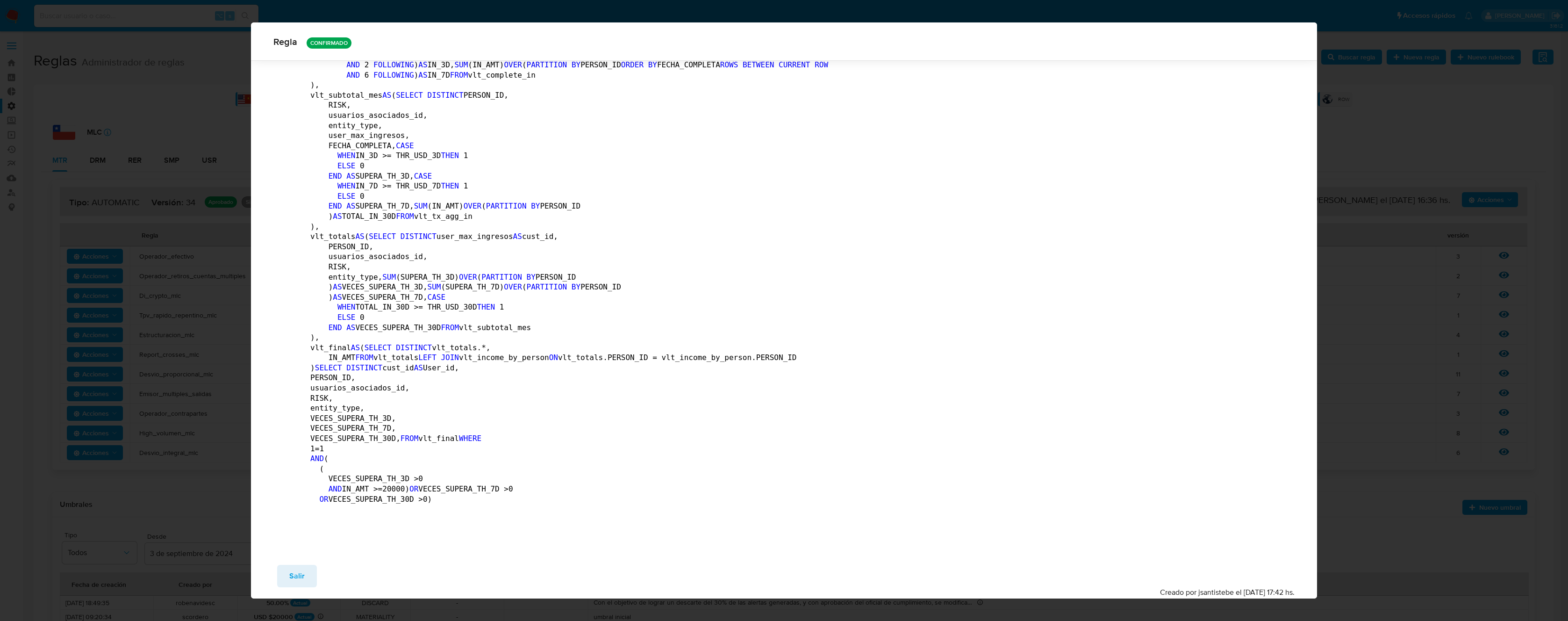
scroll to position [2704, 0]
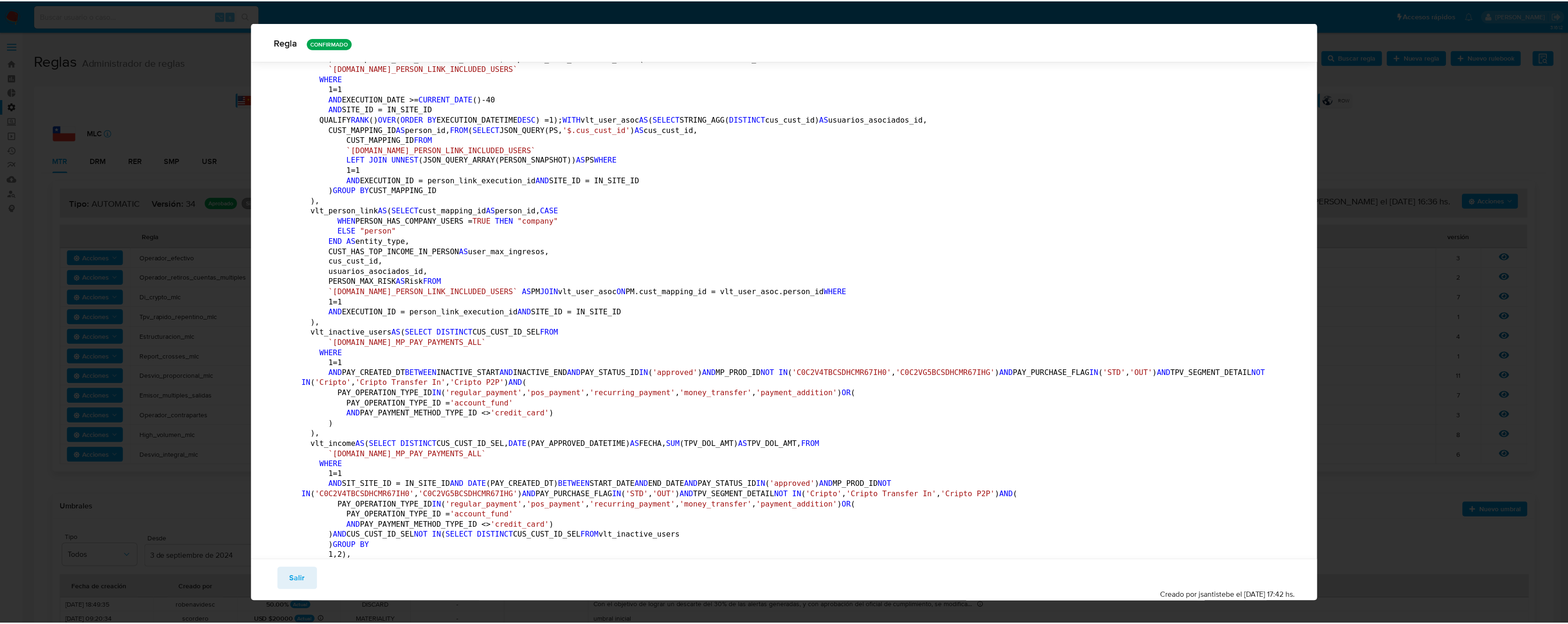
scroll to position [0, 0]
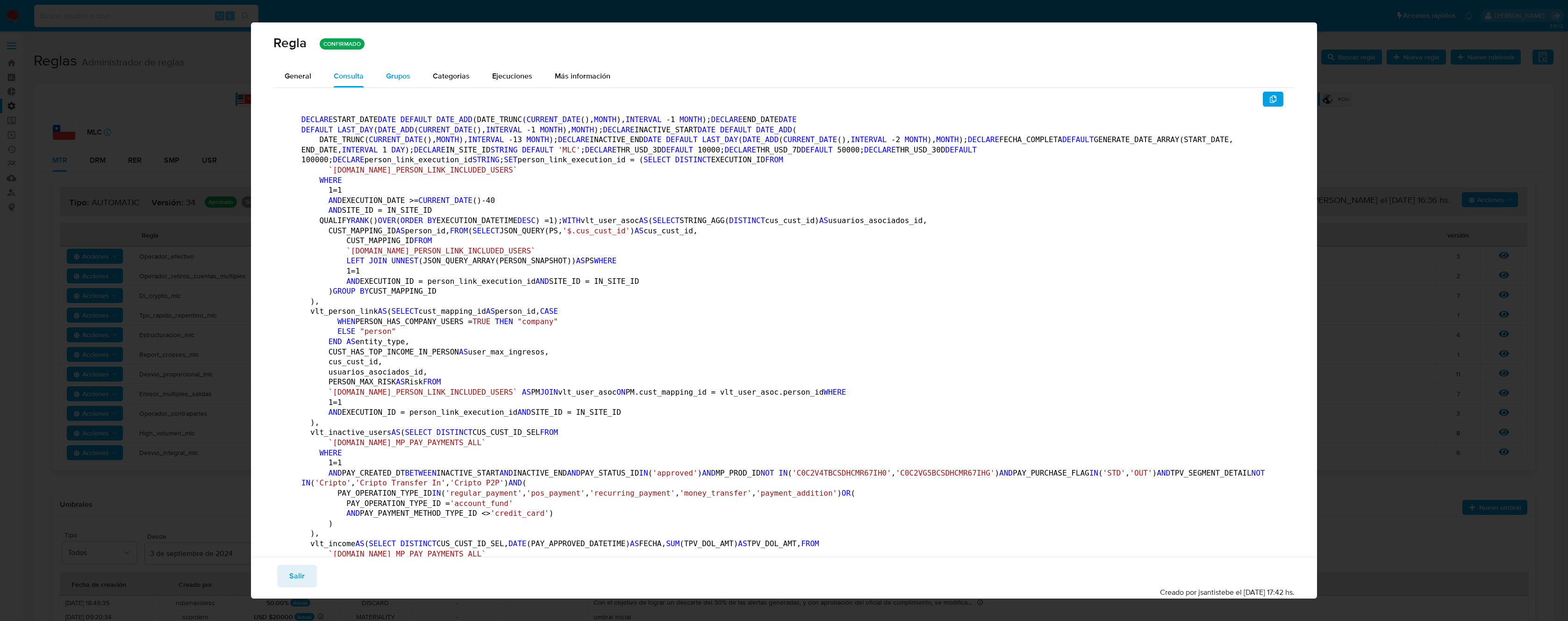
click at [396, 72] on span "Grupos" at bounding box center [398, 75] width 24 height 11
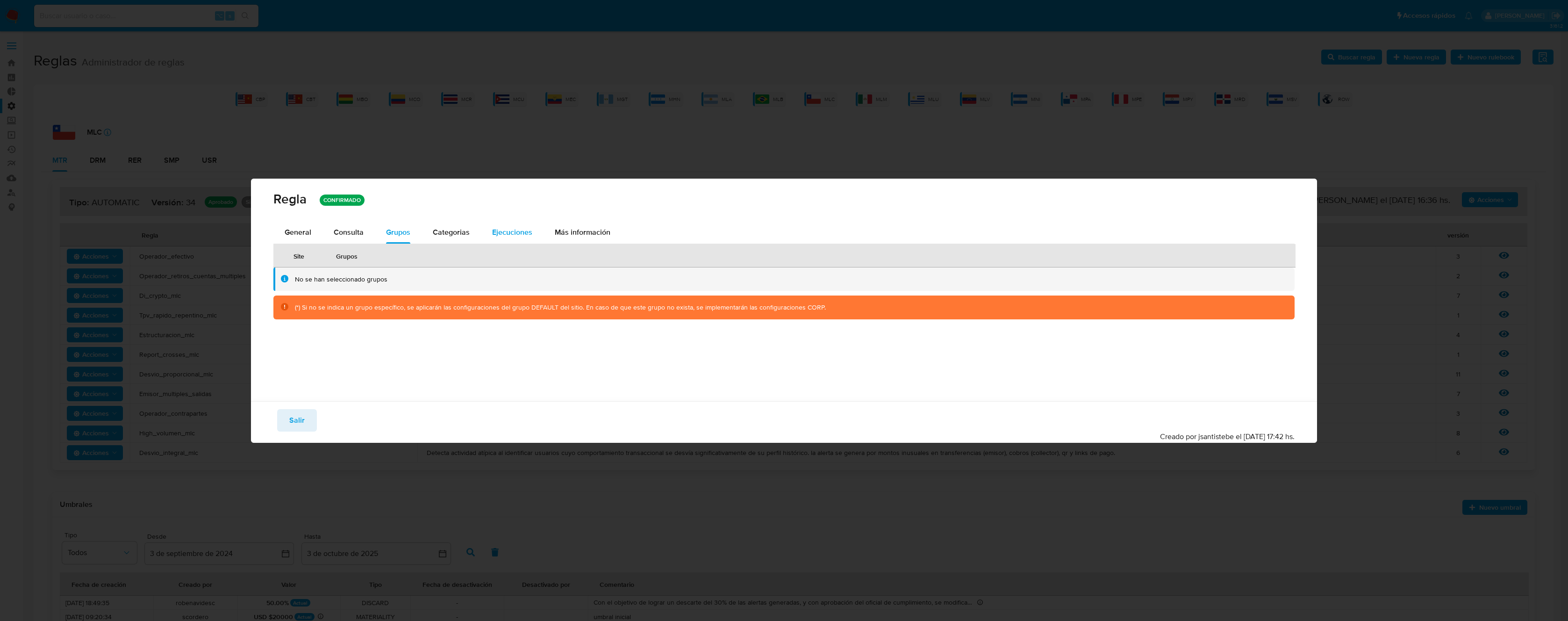
click at [503, 232] on span "Ejecuciones" at bounding box center [512, 232] width 40 height 11
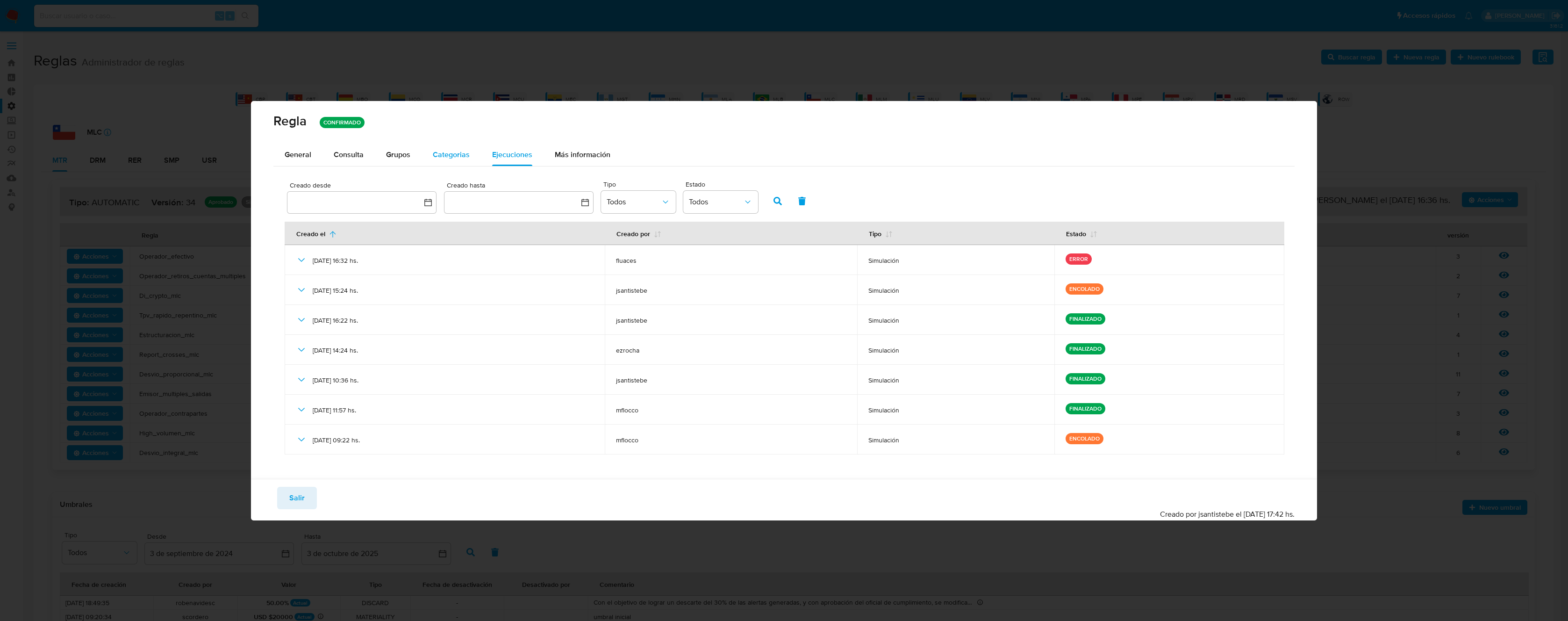
click at [447, 157] on span "Categorias" at bounding box center [450, 154] width 37 height 11
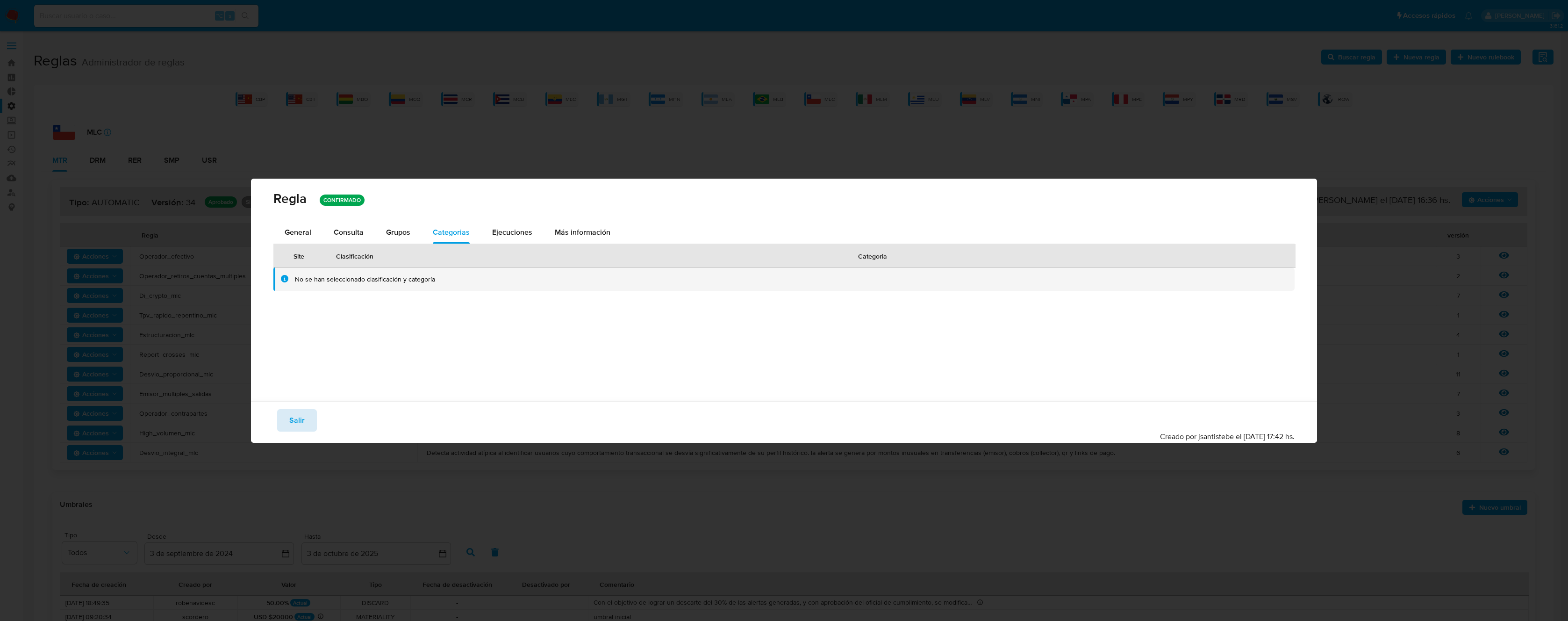
click at [301, 421] on span "Salir" at bounding box center [297, 419] width 16 height 20
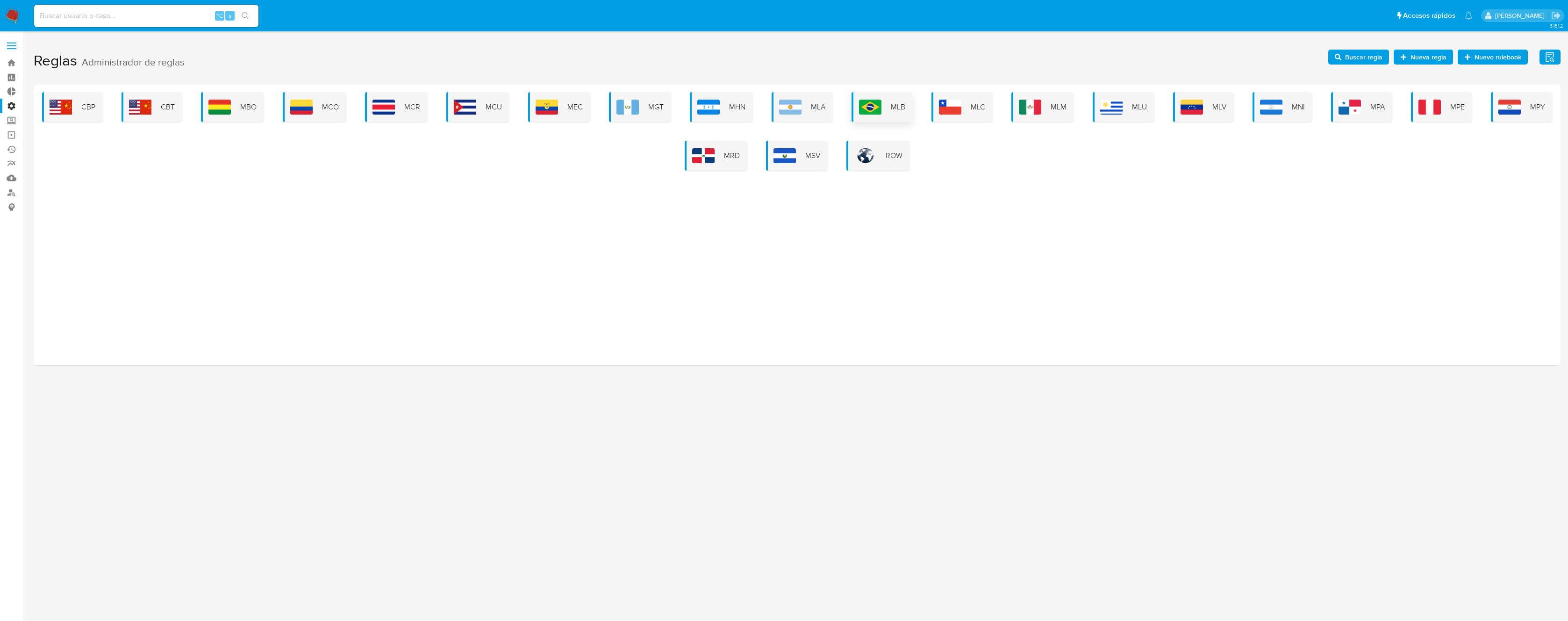
click at [894, 100] on div "MLB" at bounding box center [882, 107] width 61 height 30
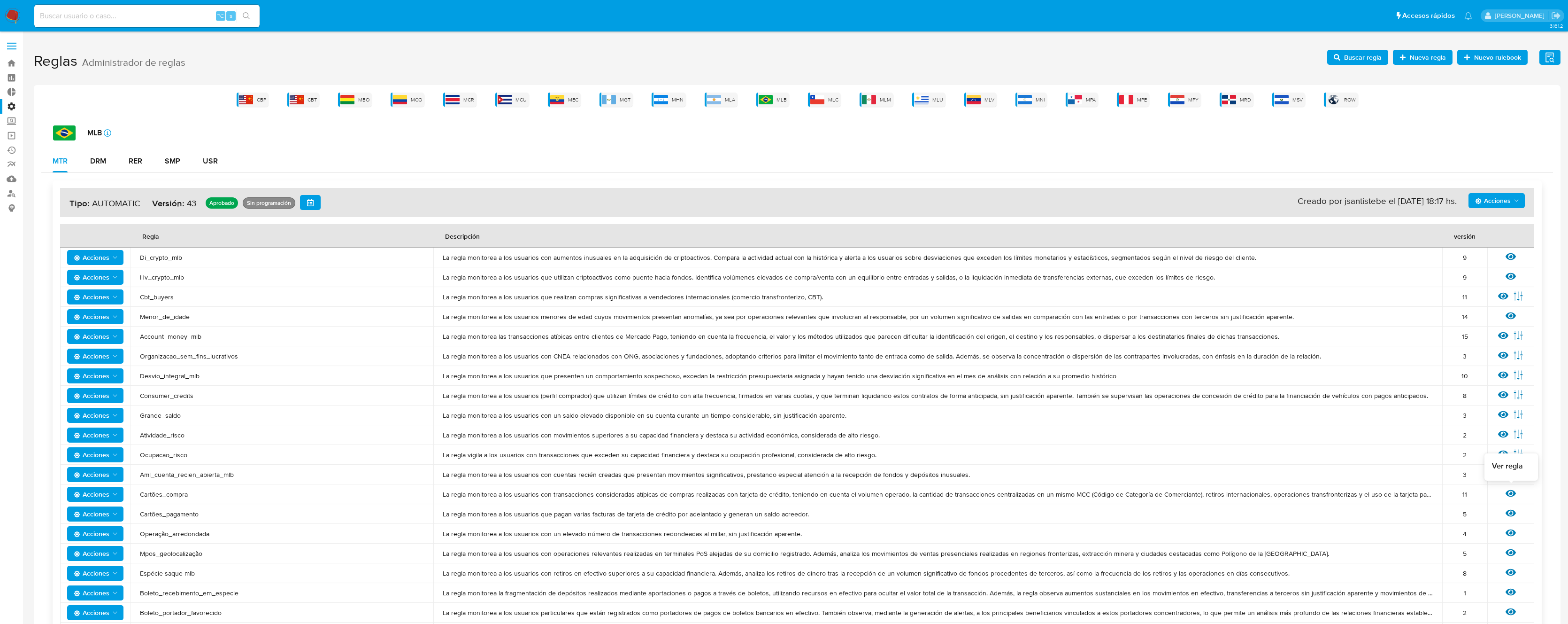
click at [1513, 493] on icon at bounding box center [1511, 493] width 11 height 11
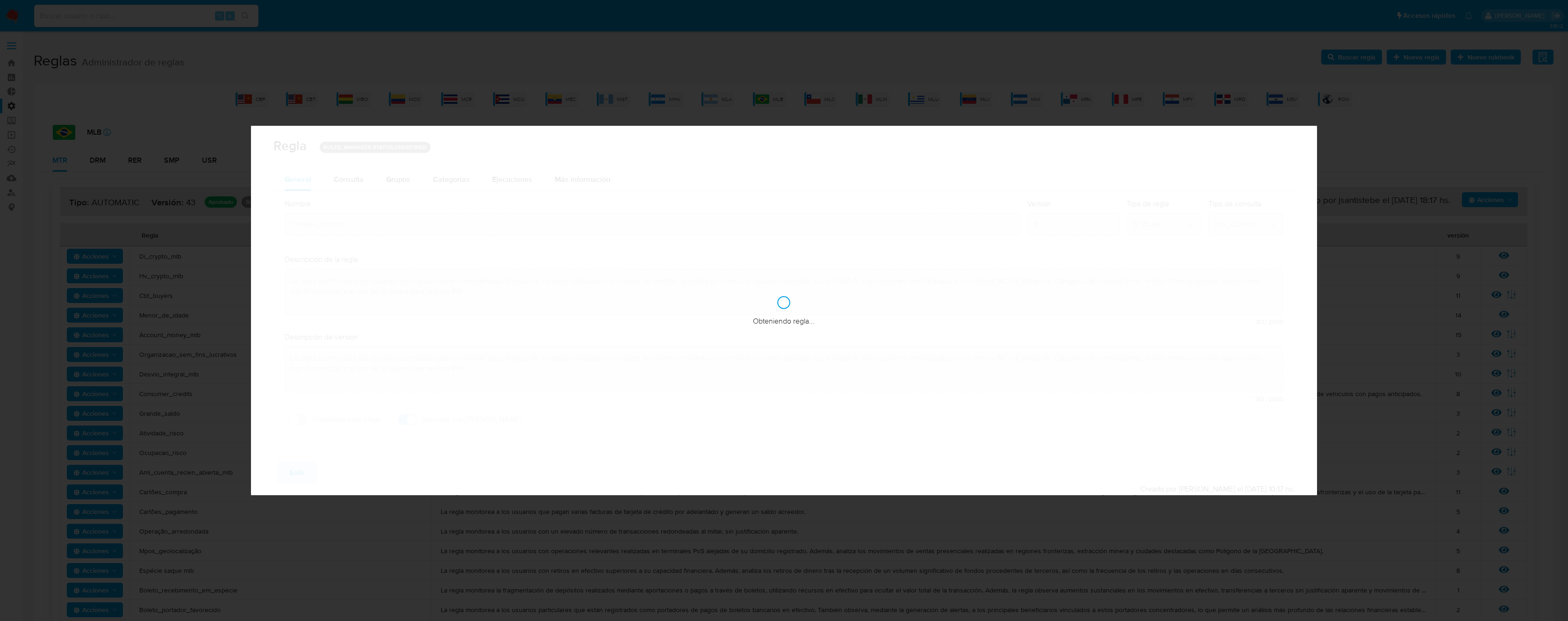
checkbox input "true"
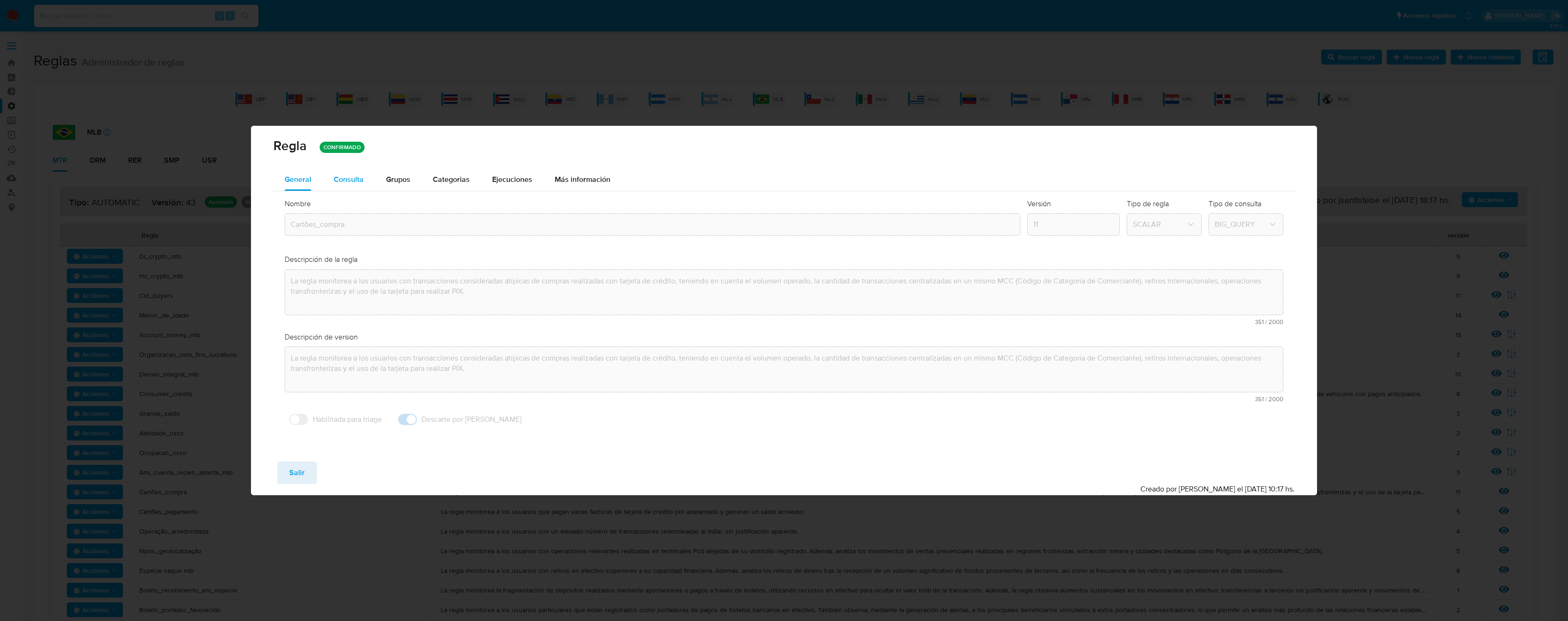
click at [345, 177] on span "Consulta" at bounding box center [348, 179] width 30 height 11
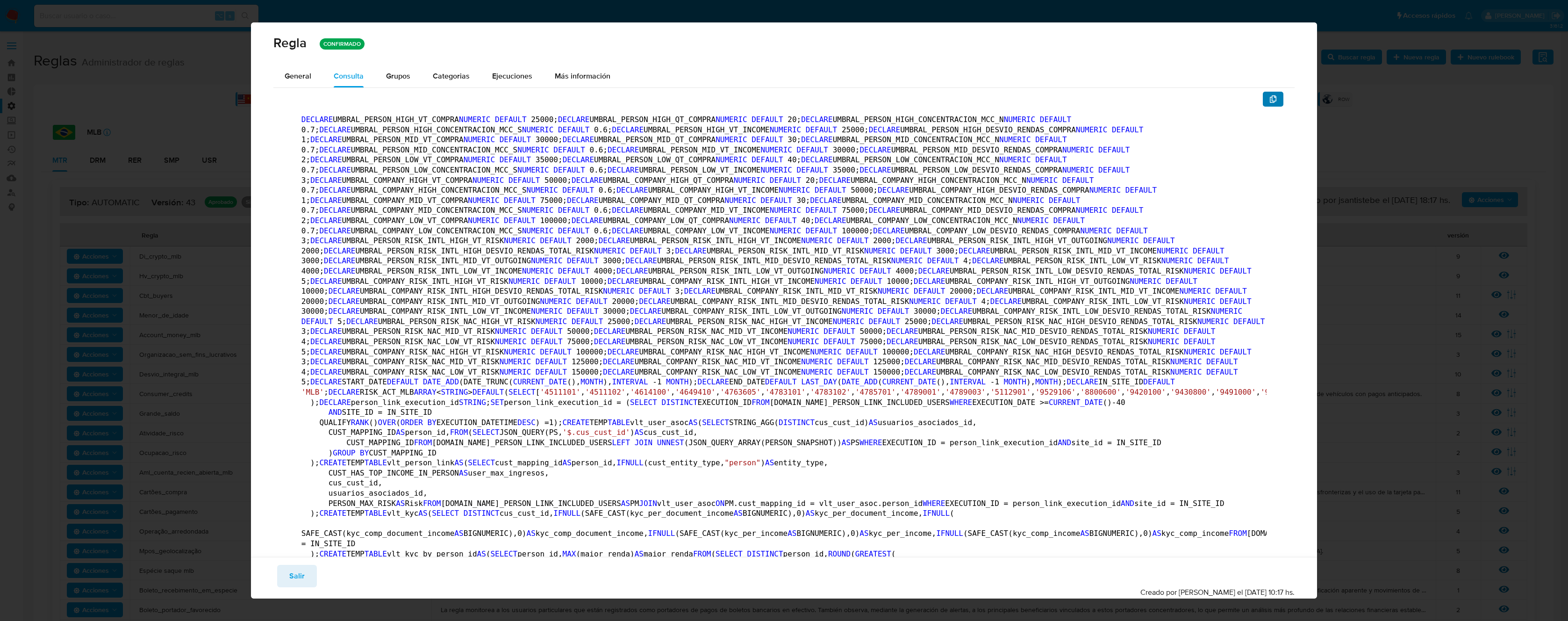
click at [1269, 99] on icon "button" at bounding box center [1273, 99] width 7 height 7
click at [303, 78] on span "General" at bounding box center [298, 75] width 27 height 11
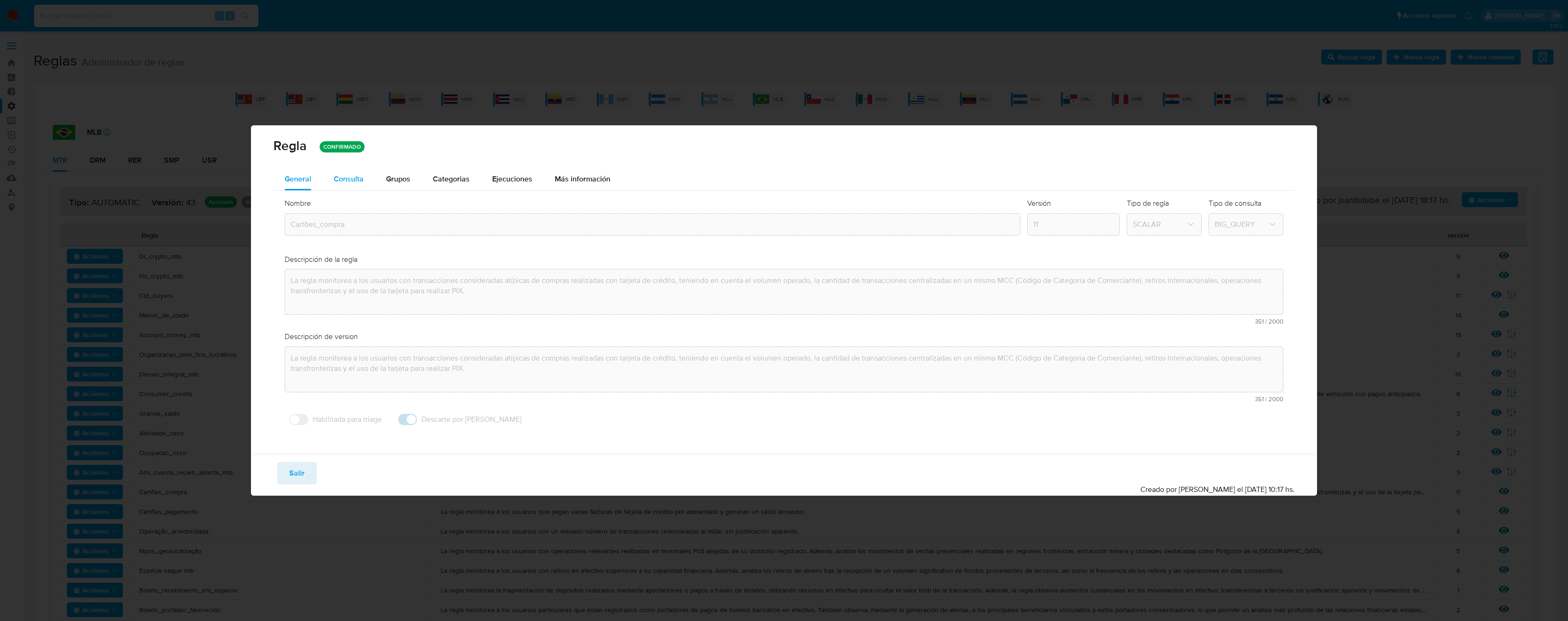
click at [349, 183] on span "Consulta" at bounding box center [348, 179] width 30 height 11
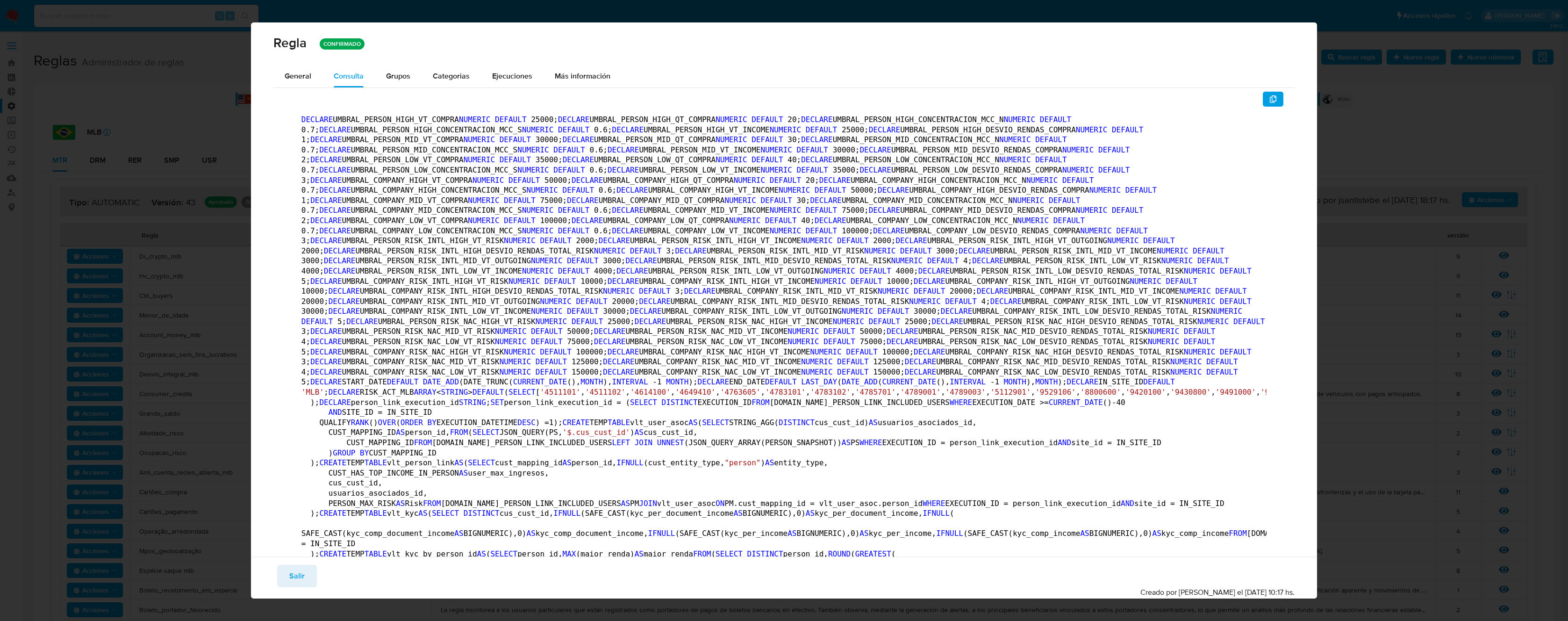
drag, startPoint x: 576, startPoint y: 248, endPoint x: 583, endPoint y: 250, distance: 7.3
click at [1269, 102] on icon "button" at bounding box center [1273, 99] width 7 height 7
